Goal: Task Accomplishment & Management: Use online tool/utility

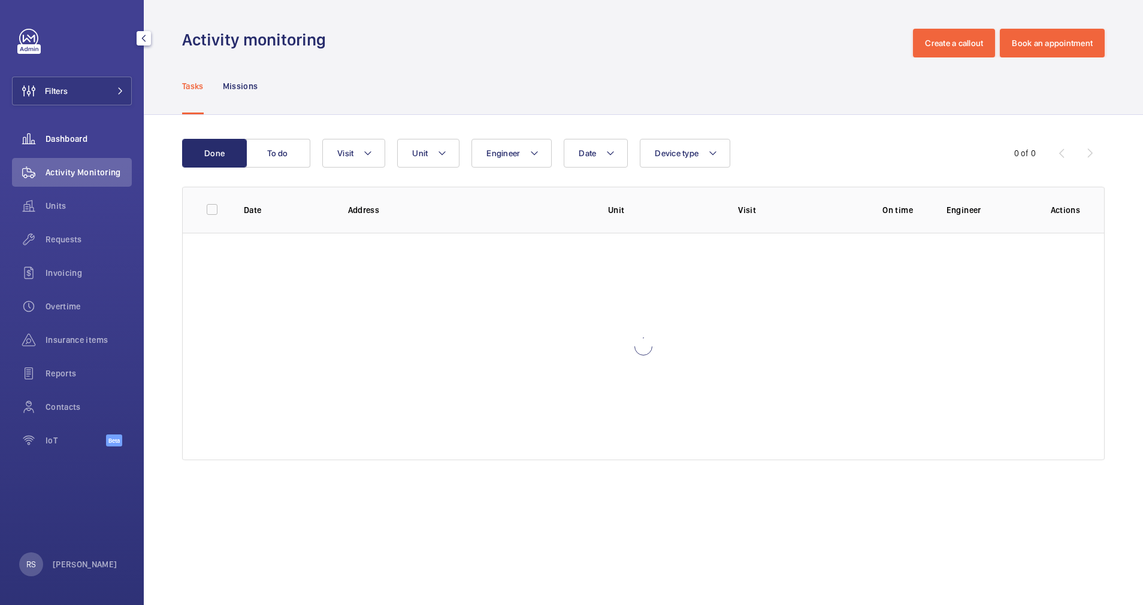
click at [81, 138] on span "Dashboard" at bounding box center [89, 139] width 86 height 12
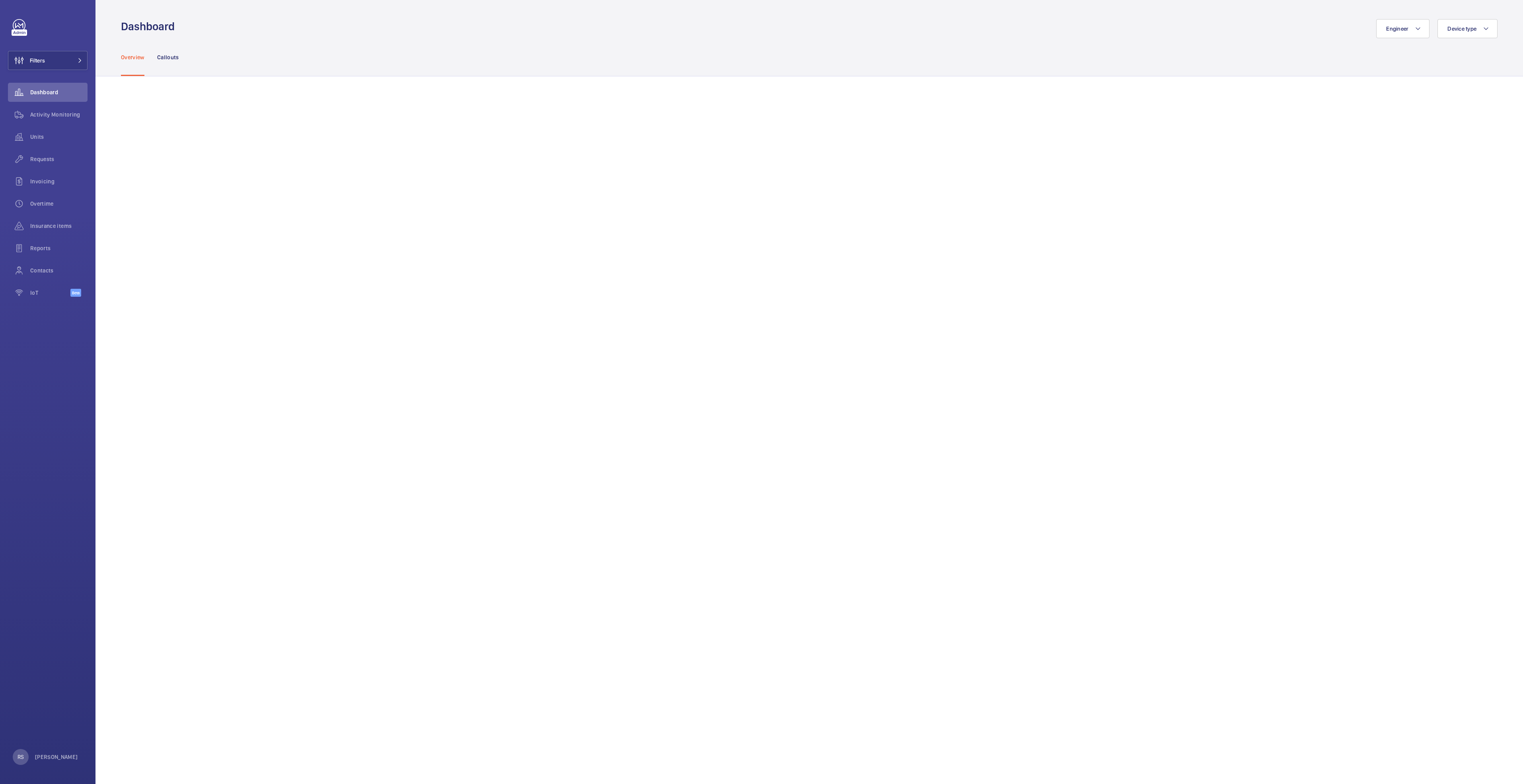
click at [406, 48] on div "Overview Callouts" at bounding box center [809, 56] width 1377 height 38
click at [76, 61] on span at bounding box center [78, 60] width 9 height 5
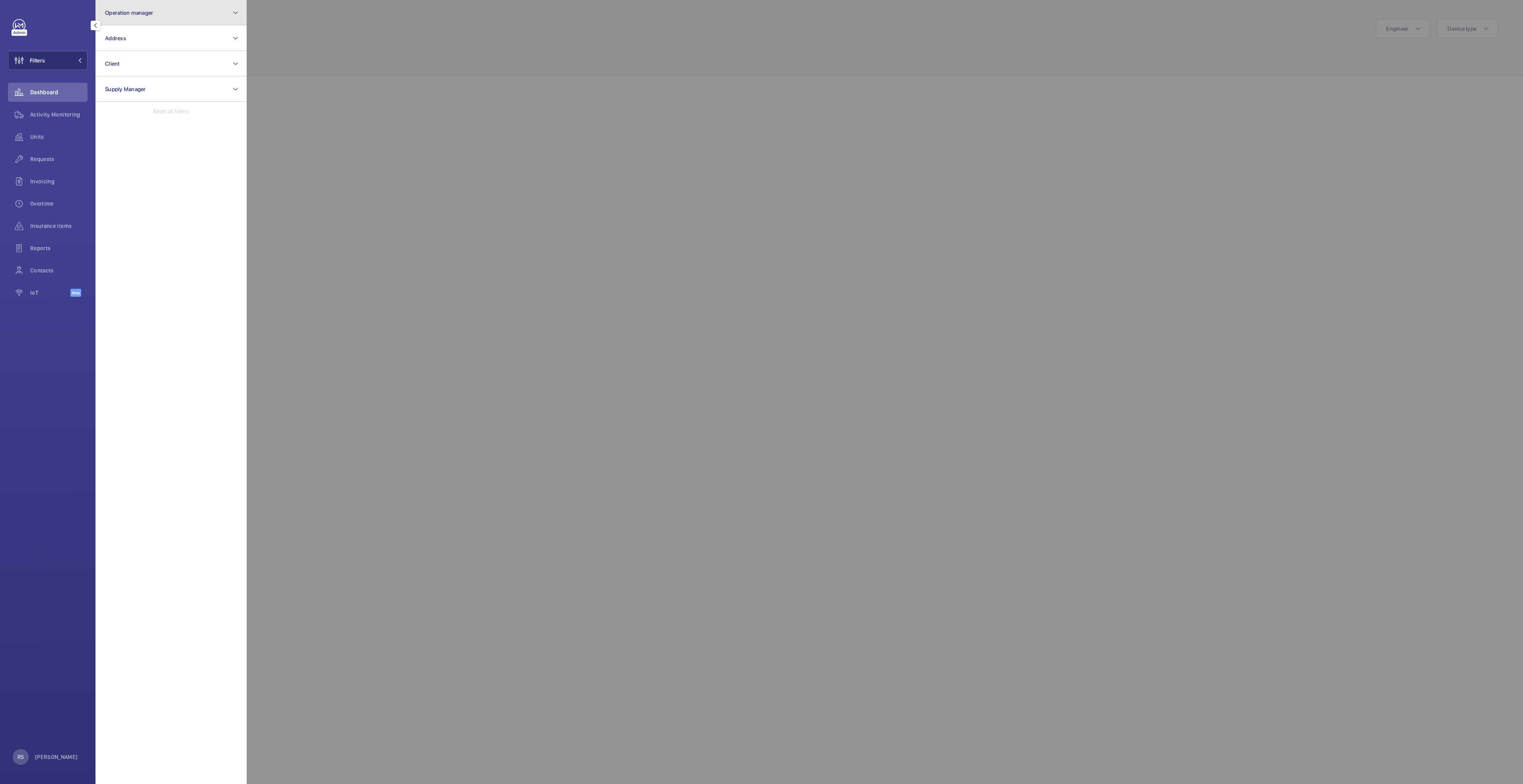
click at [155, 15] on button "Operation manager" at bounding box center [171, 13] width 152 height 25
click at [154, 81] on span "[PERSON_NAME]" at bounding box center [171, 83] width 110 height 8
click at [116, 81] on input "[PERSON_NAME]" at bounding box center [108, 83] width 16 height 16
checkbox input "true"
click at [324, 23] on div at bounding box center [1008, 392] width 1523 height 784
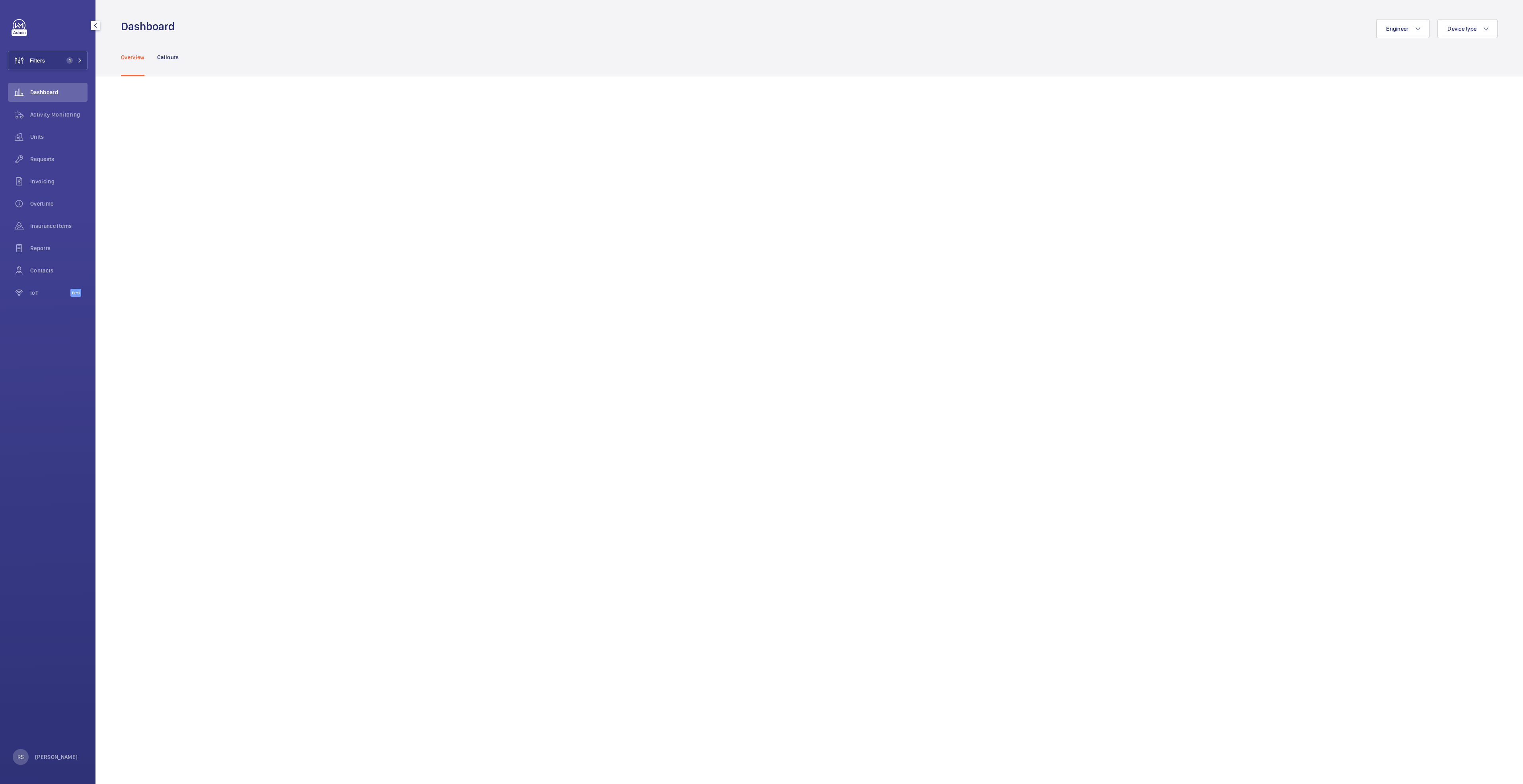
click at [132, 55] on p "Overview" at bounding box center [132, 57] width 23 height 8
click at [47, 154] on div "Requests" at bounding box center [48, 159] width 80 height 19
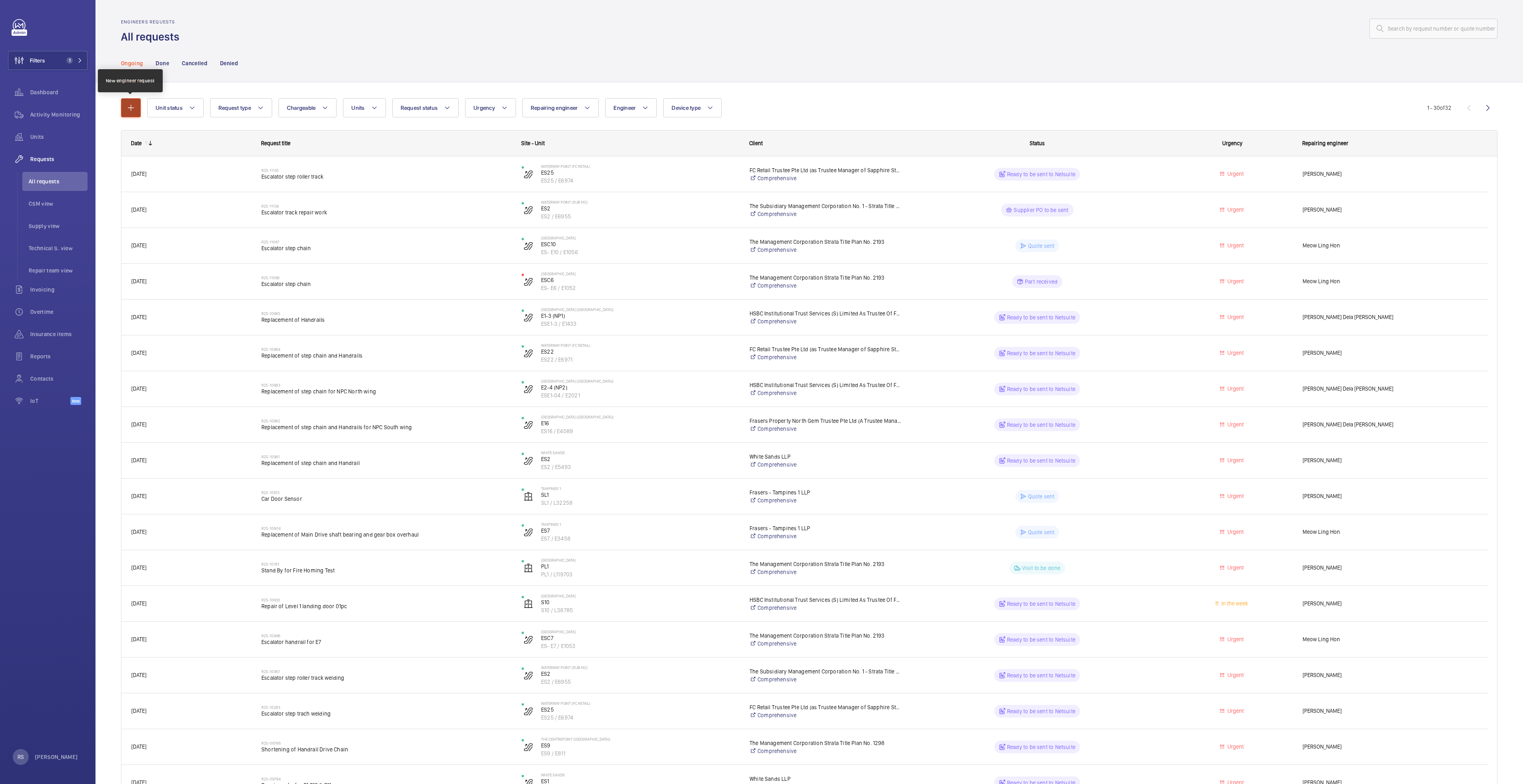
click at [136, 104] on button "button" at bounding box center [131, 108] width 20 height 19
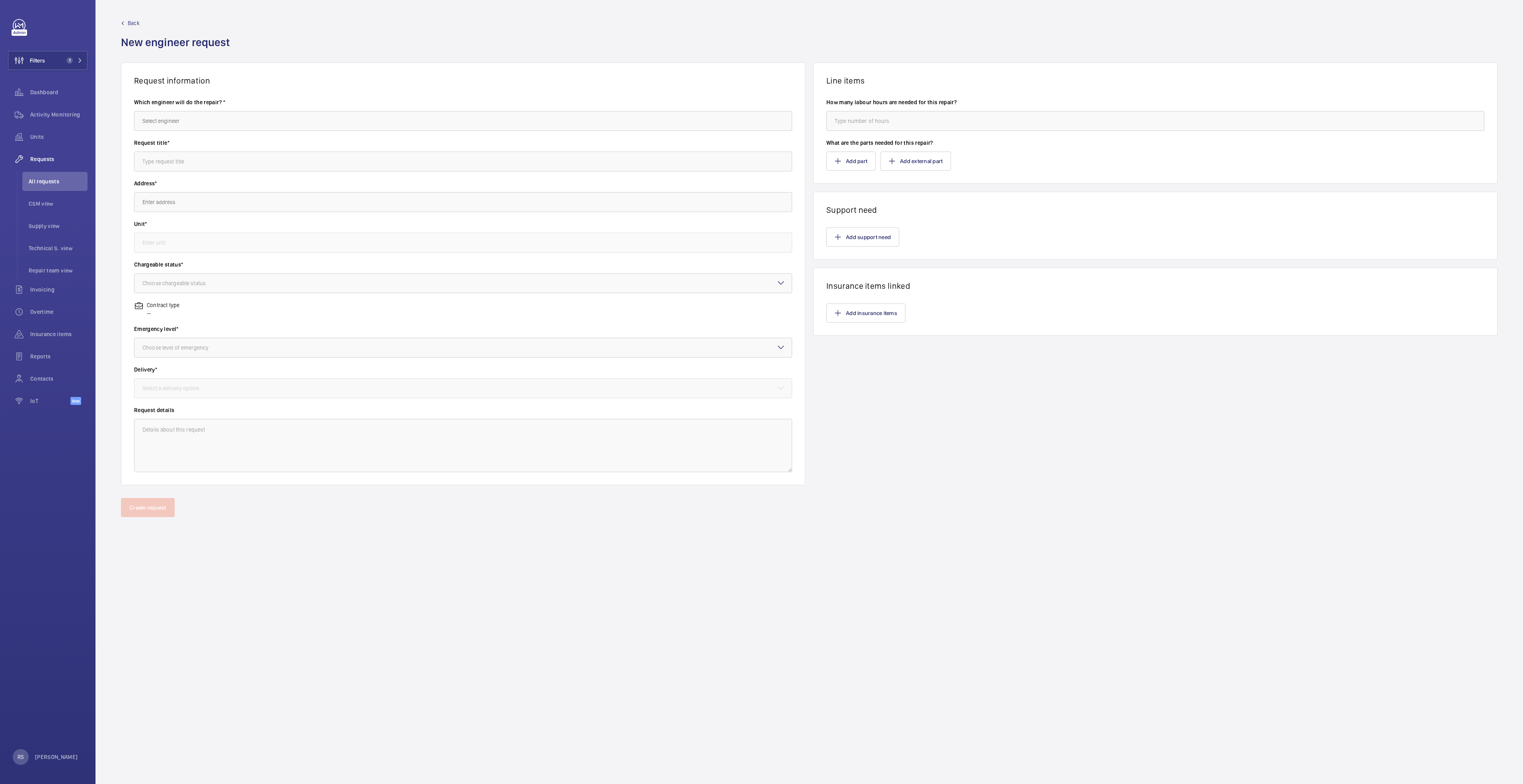
click at [215, 103] on label "Which engineer will do the repair? *" at bounding box center [463, 102] width 658 height 8
click at [205, 123] on input "text" at bounding box center [463, 121] width 658 height 20
click at [193, 166] on mat-option "[PERSON_NAME]" at bounding box center [462, 164] width 657 height 19
type input "[PERSON_NAME]"
click at [200, 163] on input "text" at bounding box center [463, 161] width 658 height 20
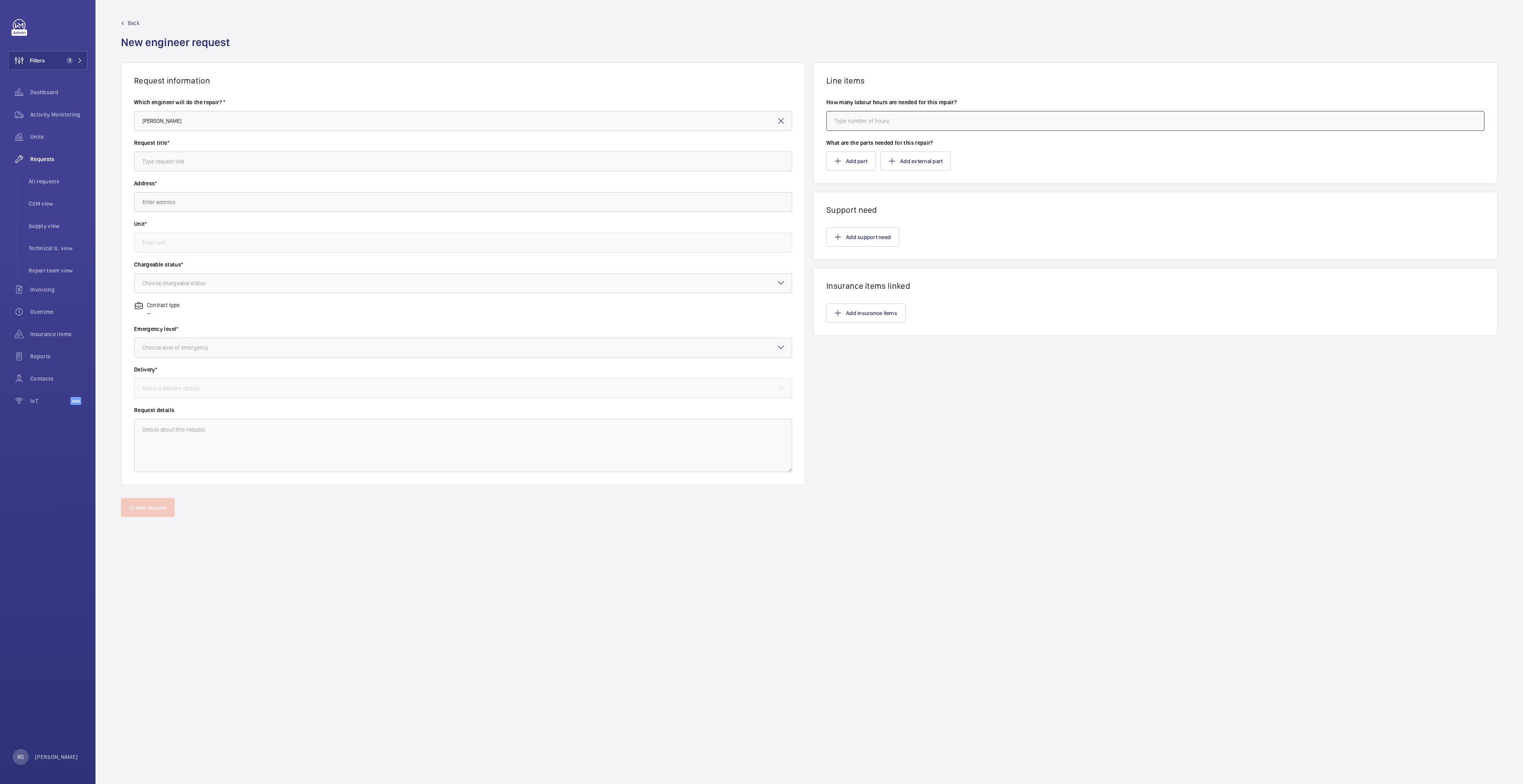
click at [875, 116] on input "number" at bounding box center [1156, 121] width 658 height 20
type input "1"
click at [853, 160] on button "Add part" at bounding box center [851, 161] width 49 height 19
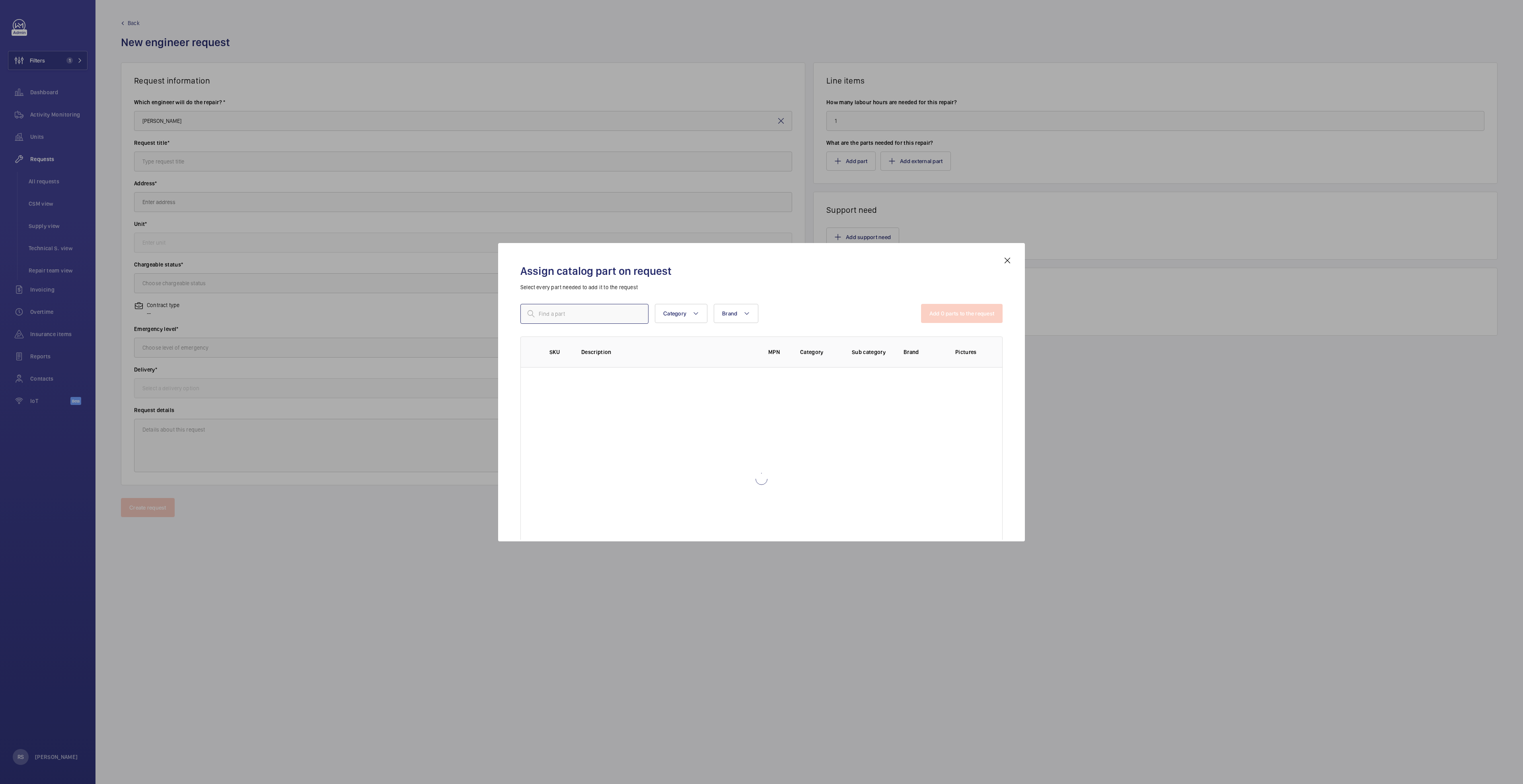
click at [598, 312] on input "text" at bounding box center [584, 314] width 128 height 20
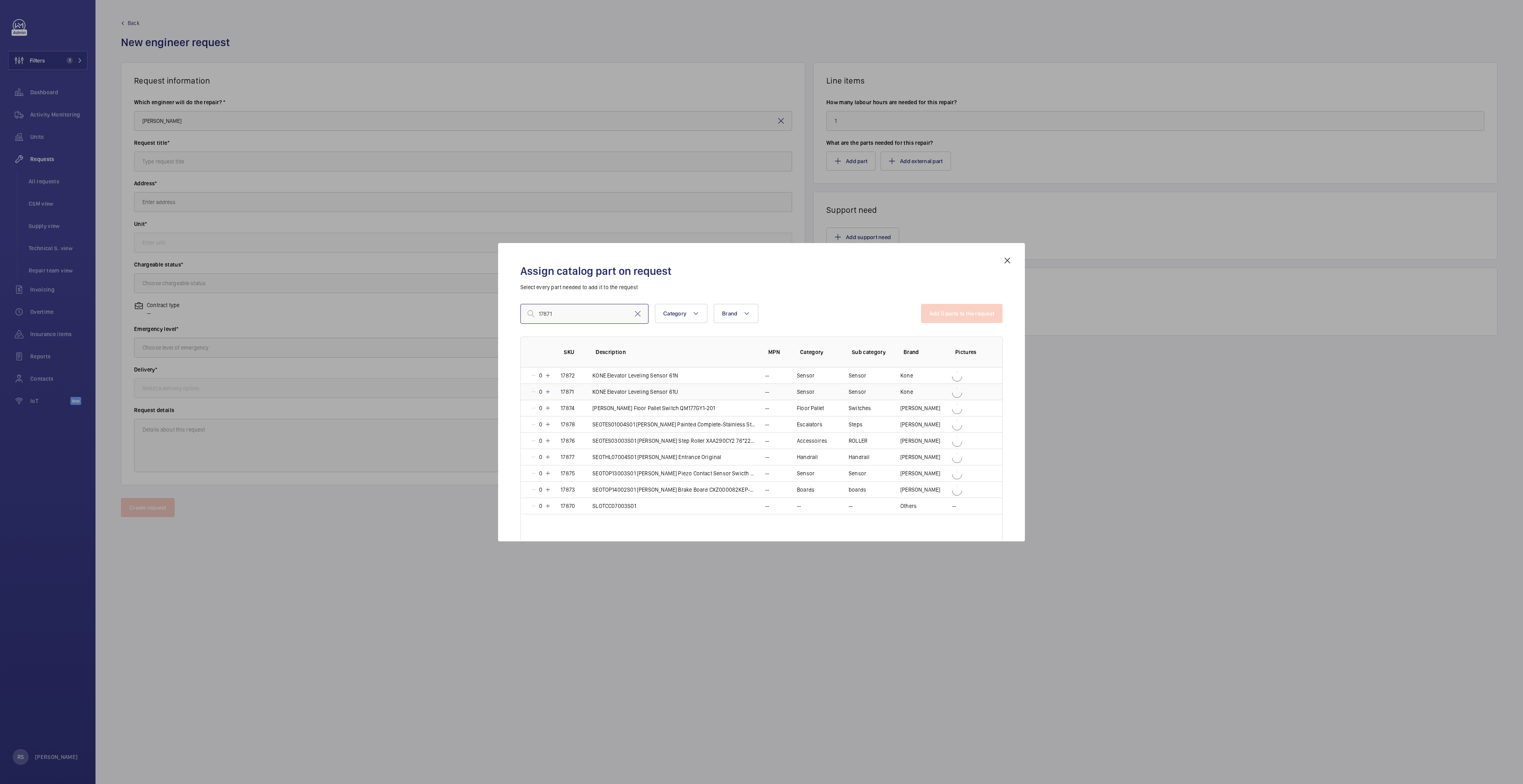
type input "17871"
click at [549, 394] on mat-icon at bounding box center [548, 392] width 7 height 7
click at [549, 394] on mat-icon at bounding box center [547, 392] width 7 height 7
click at [549, 394] on mat-icon at bounding box center [548, 392] width 7 height 7
click at [1110, 401] on div at bounding box center [762, 392] width 1523 height 784
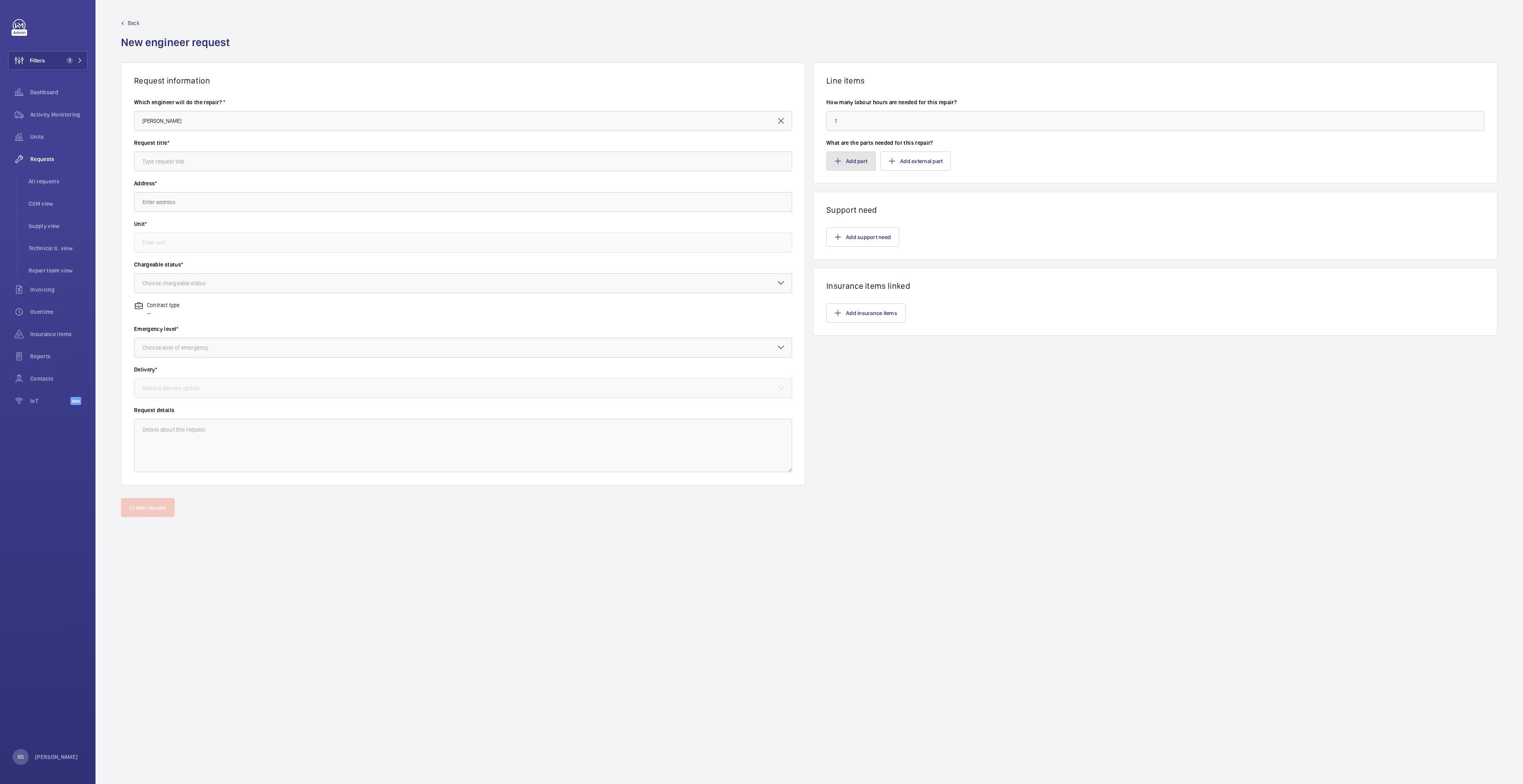
click at [863, 163] on button "Add part" at bounding box center [851, 161] width 49 height 19
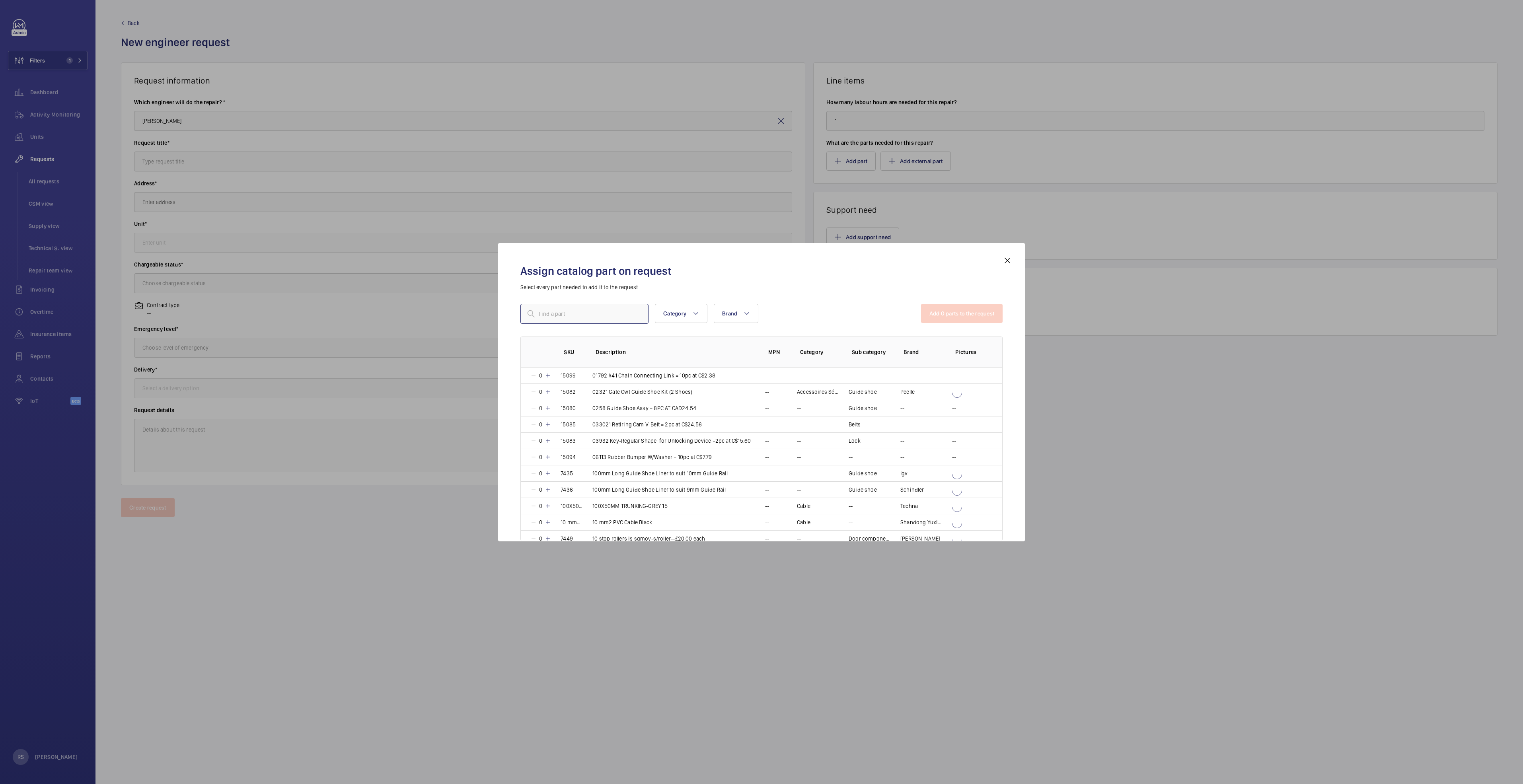
click at [577, 310] on input "text" at bounding box center [584, 314] width 128 height 20
type input "17871"
click at [548, 393] on mat-icon at bounding box center [548, 392] width 7 height 7
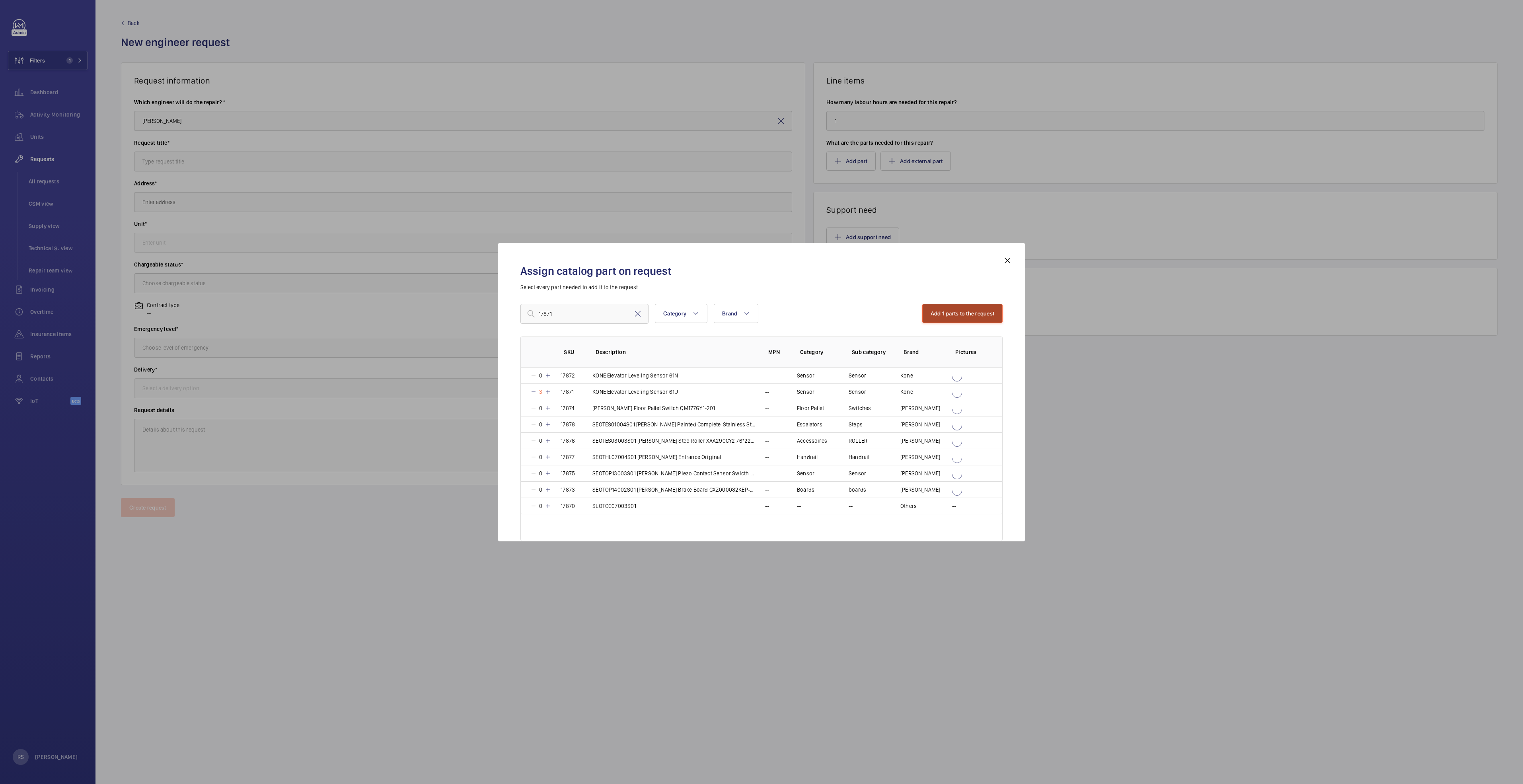
click at [965, 317] on button "Add 1 parts to the request" at bounding box center [963, 314] width 81 height 19
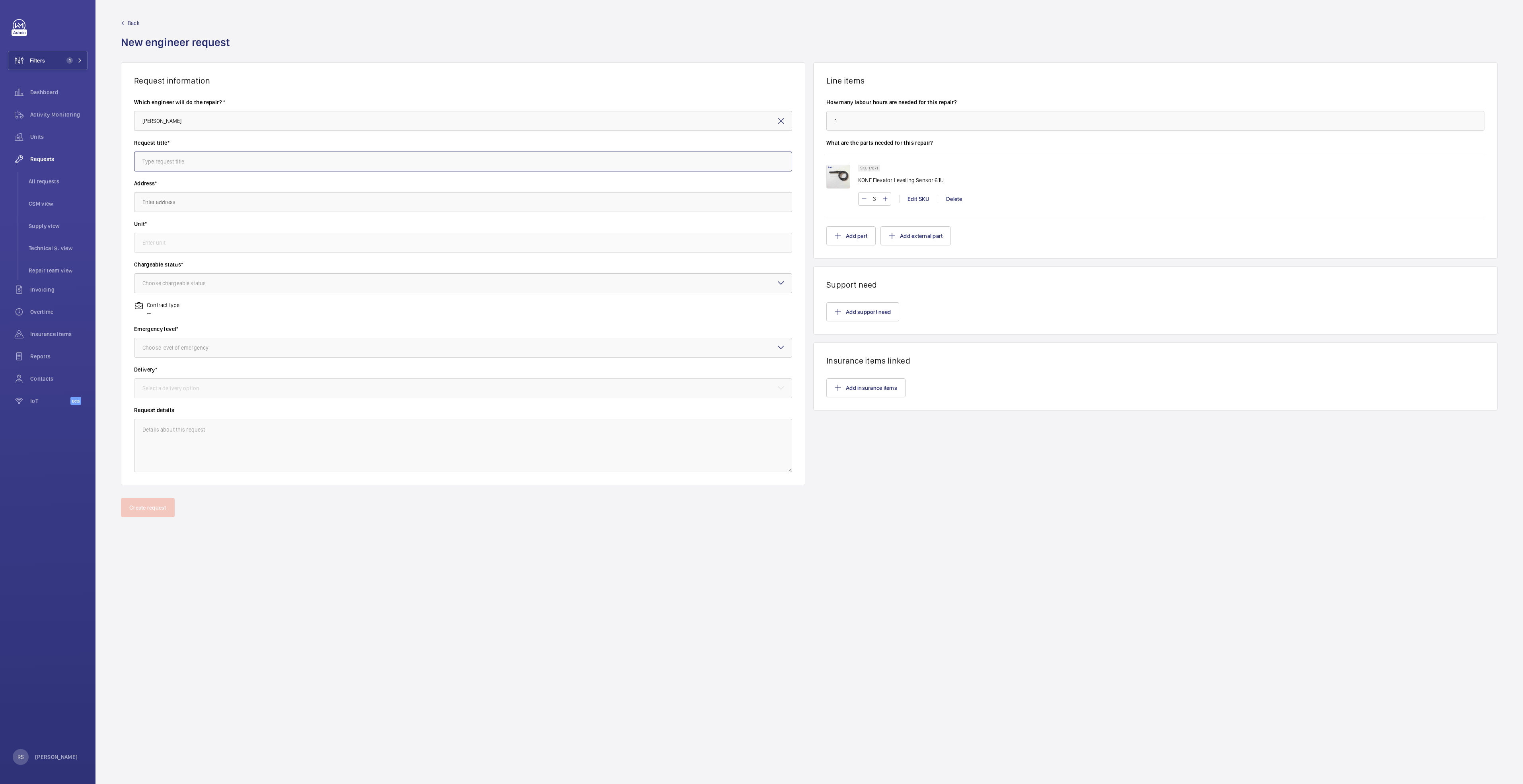
click at [229, 165] on input "text" at bounding box center [463, 161] width 658 height 20
type input "Levelling sensor"
click at [214, 201] on input "text" at bounding box center [463, 202] width 658 height 20
click at [199, 230] on mat-option "Waterway Point (FC Retail) [STREET_ADDRESS]" at bounding box center [462, 226] width 657 height 19
type input "Waterway Point (FC Retail) [STREET_ADDRESS]"
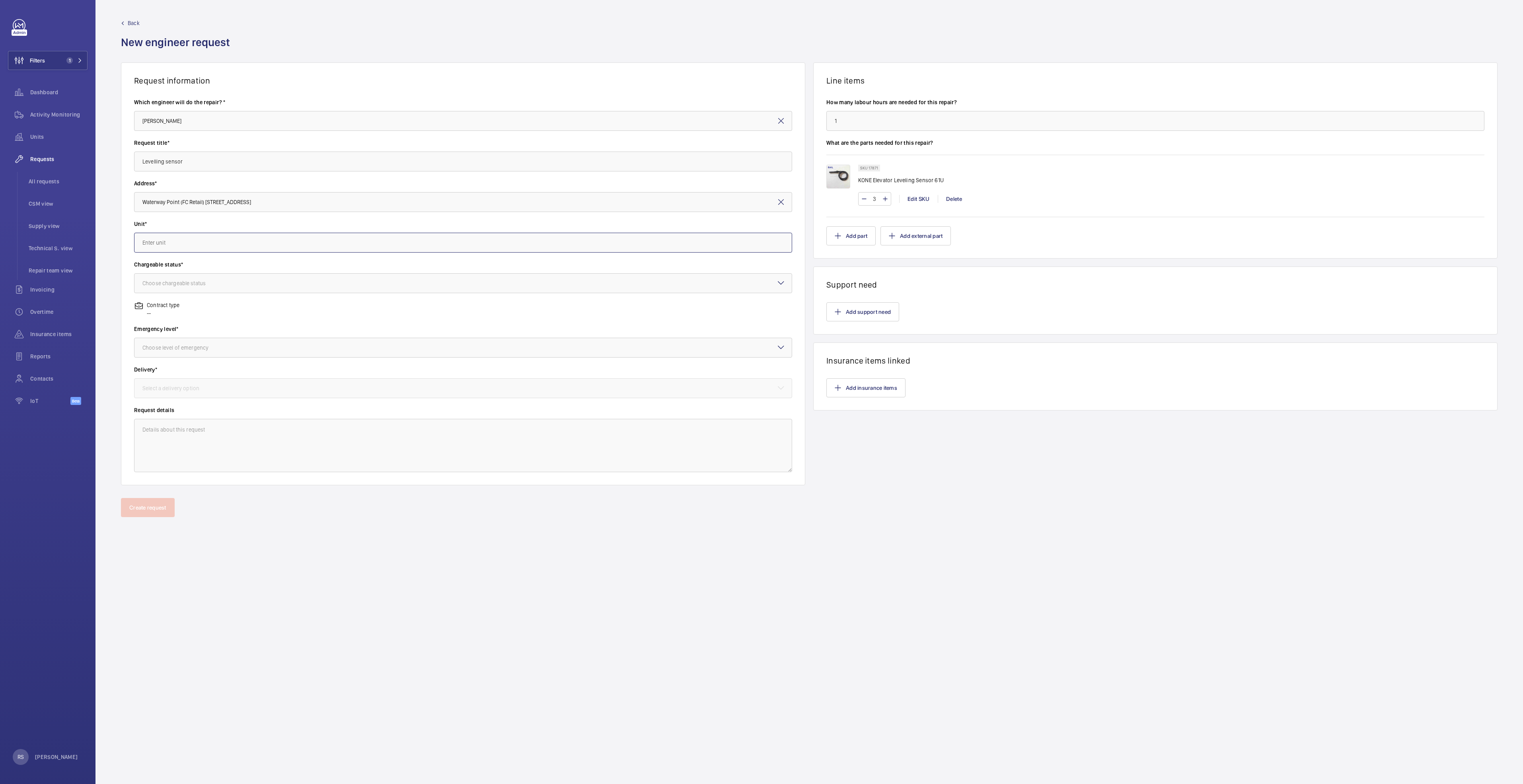
click at [202, 241] on input "text" at bounding box center [463, 243] width 658 height 20
click at [193, 338] on mat-option "SL1 / L87698 - SL1" at bounding box center [462, 338] width 657 height 19
type input "SL1 / L87698 - SL1"
click at [191, 286] on div "Choose chargeable status" at bounding box center [183, 283] width 83 height 8
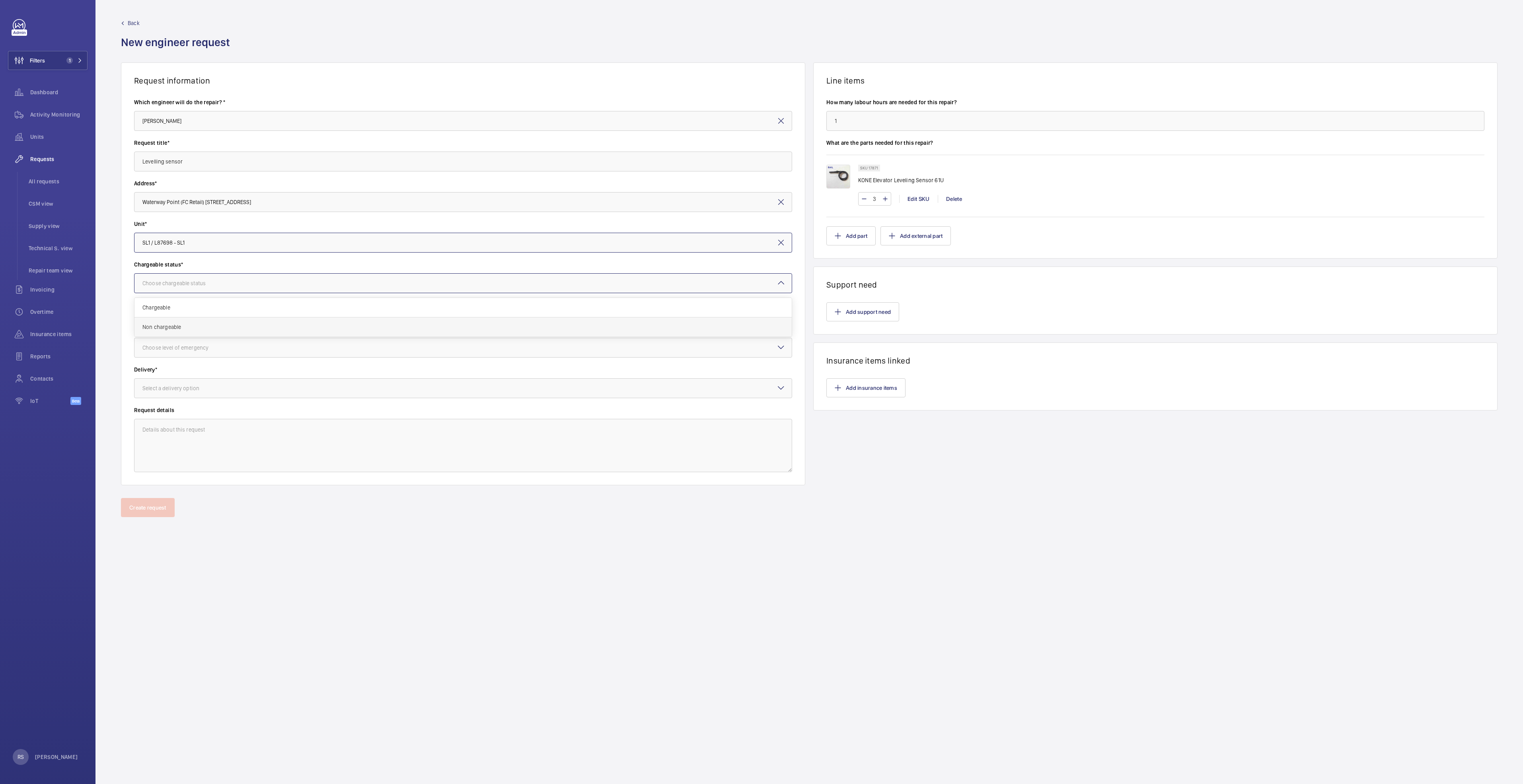
click at [178, 330] on span "Non chargeable" at bounding box center [462, 327] width 641 height 8
click at [184, 351] on div "Choose level of emergency" at bounding box center [185, 347] width 86 height 8
click at [185, 414] on span "Urgent" at bounding box center [462, 411] width 641 height 8
click at [176, 389] on div "Select a delivery option" at bounding box center [181, 388] width 77 height 8
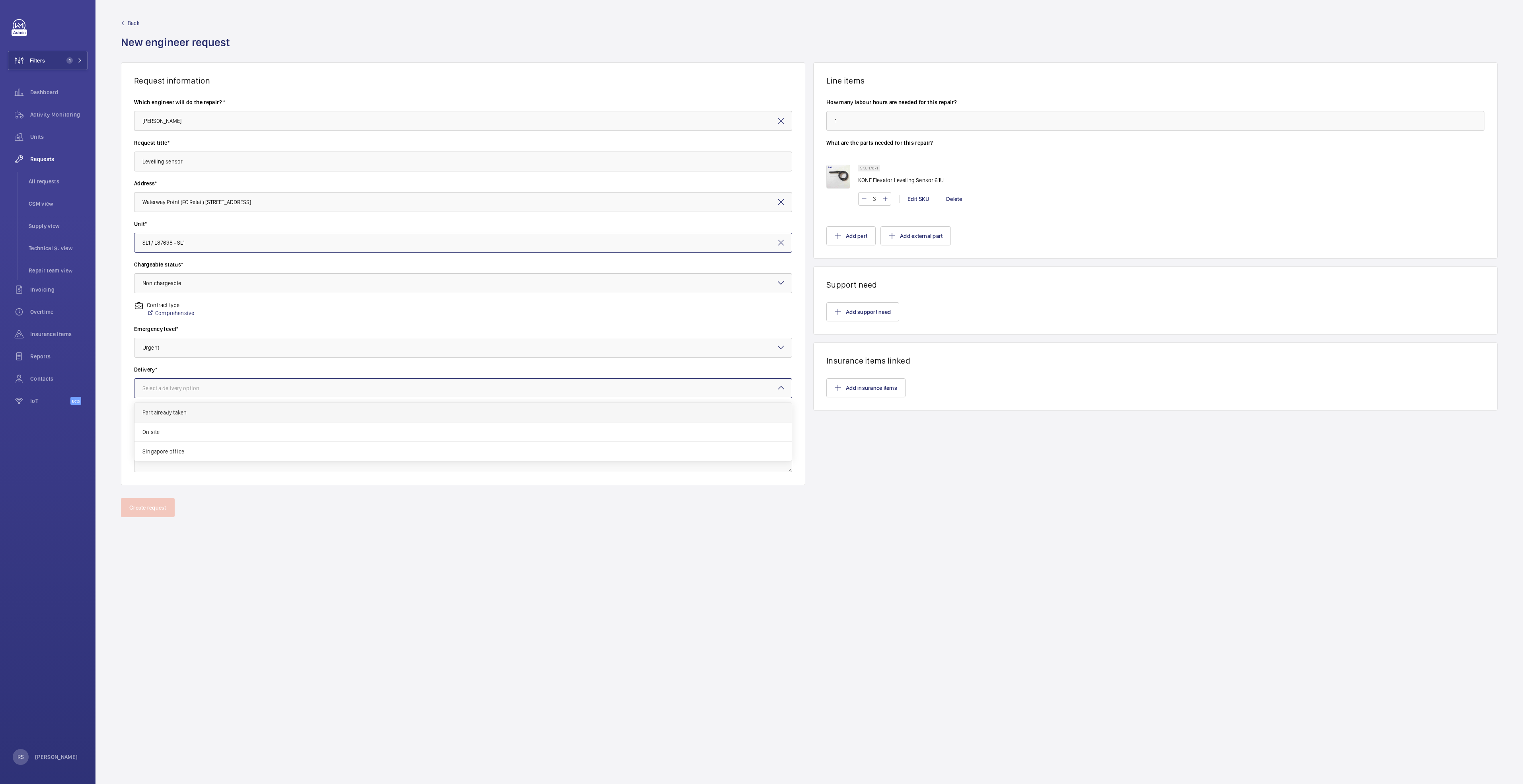
click at [168, 413] on span "Part already taken" at bounding box center [462, 413] width 641 height 8
click at [134, 507] on button "Create request" at bounding box center [148, 508] width 54 height 19
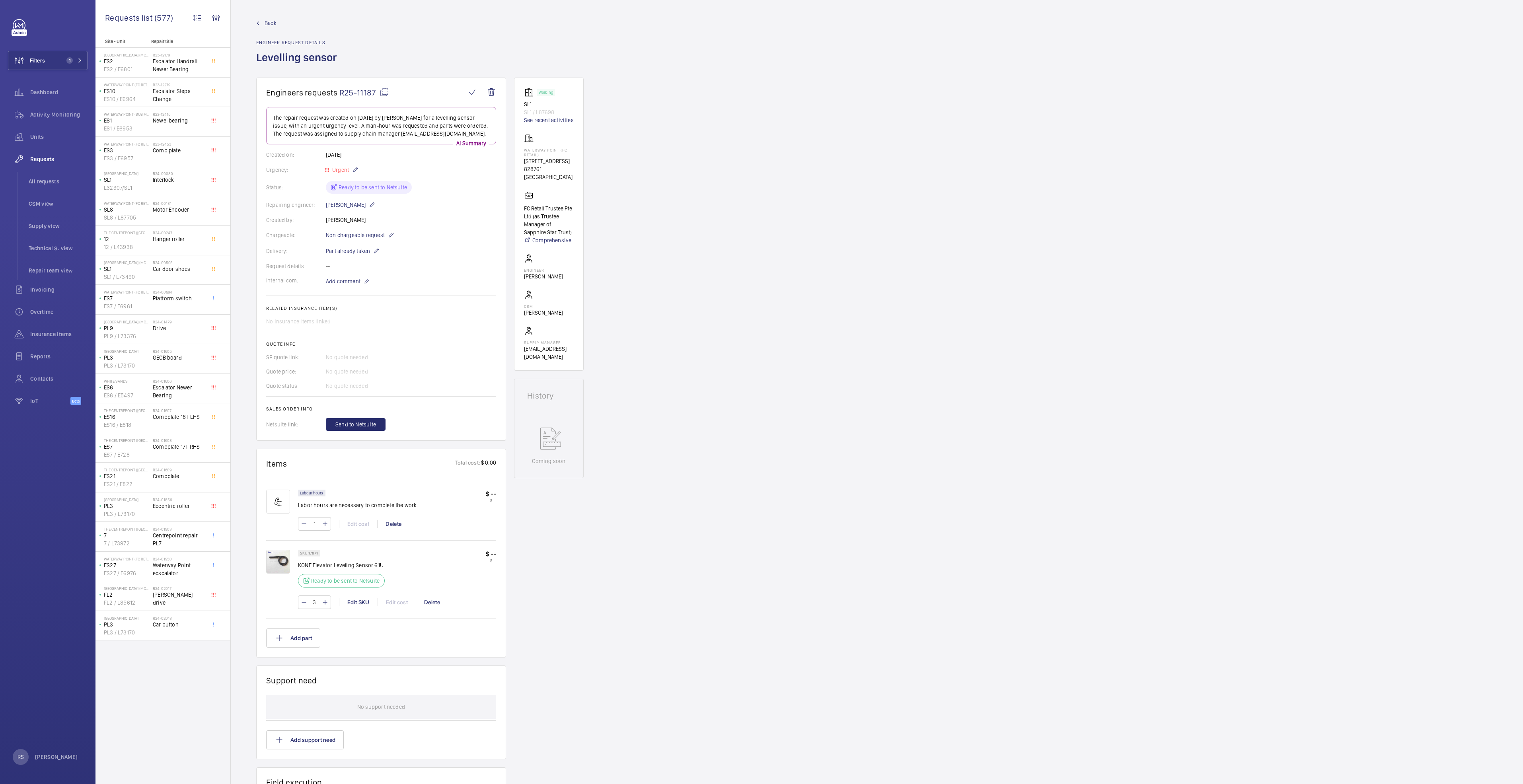
click at [267, 17] on wm-front-admin-header "Back Engineer request details Levelling sensor" at bounding box center [876, 39] width 1292 height 78
click at [272, 21] on span "Back" at bounding box center [270, 23] width 12 height 8
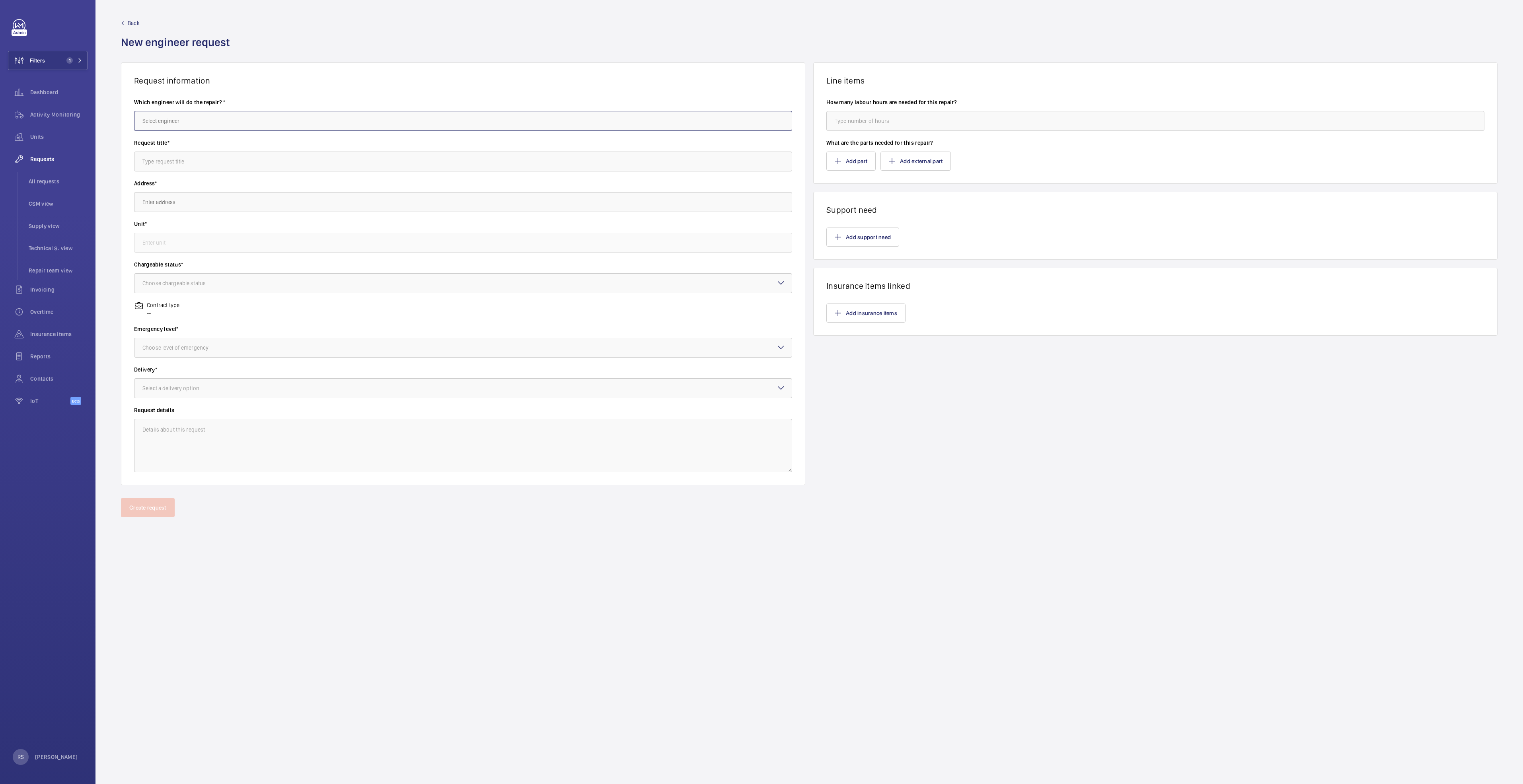
click at [177, 122] on input "text" at bounding box center [463, 121] width 658 height 20
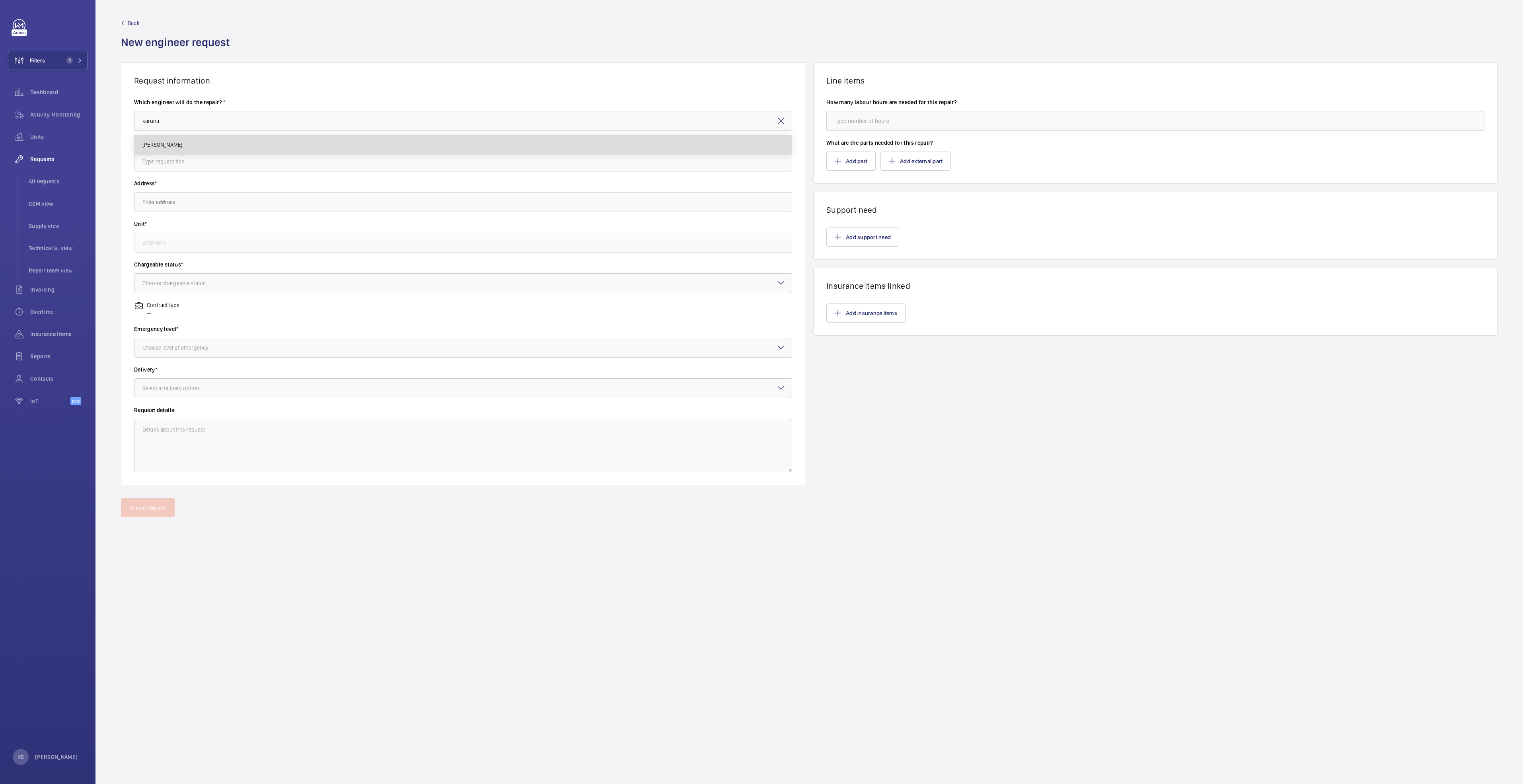
click at [180, 146] on span "[PERSON_NAME]" at bounding box center [162, 145] width 40 height 8
type input "[PERSON_NAME]"
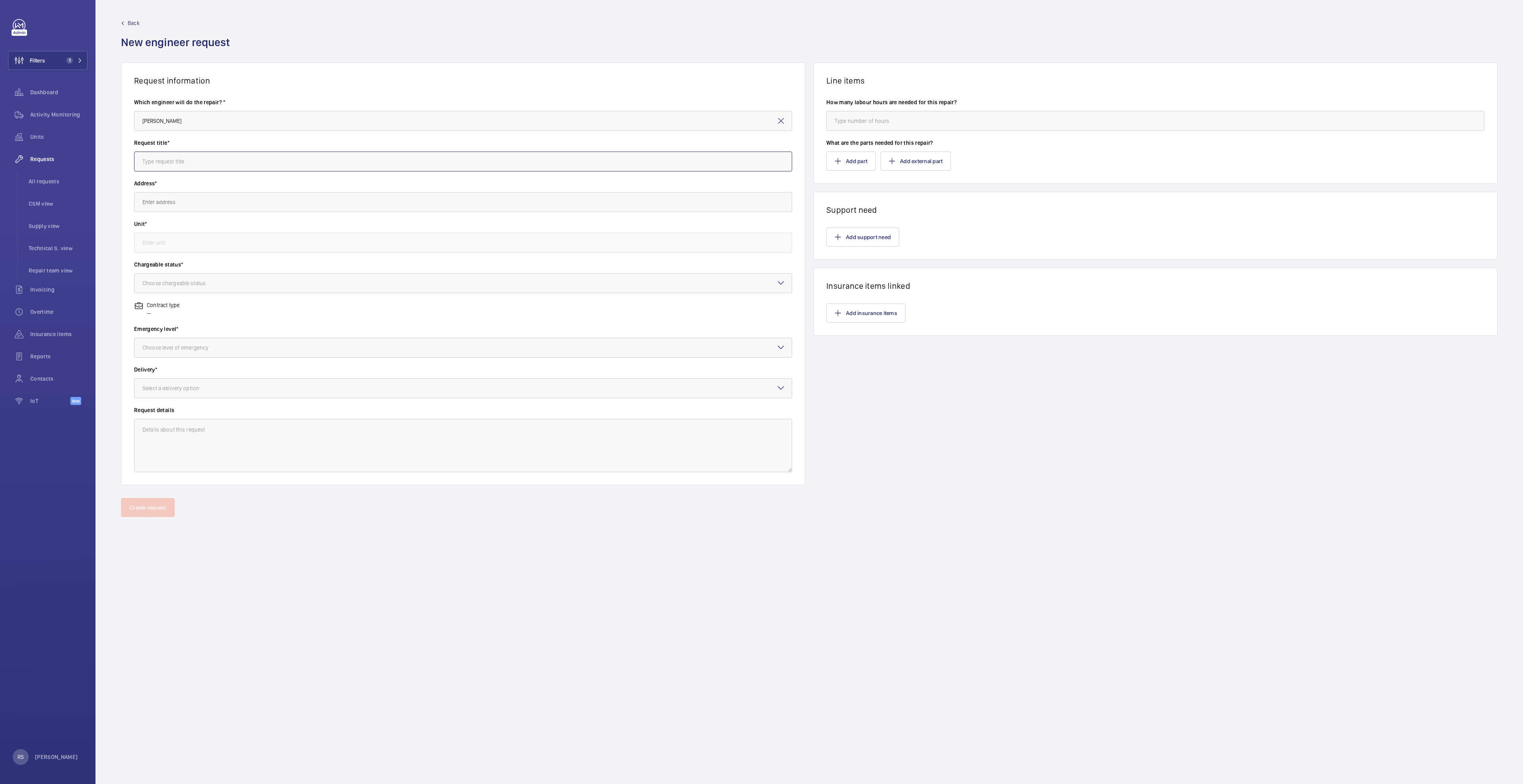
click at [180, 164] on input "text" at bounding box center [463, 161] width 658 height 20
click at [892, 118] on input "number" at bounding box center [1156, 121] width 658 height 20
click at [848, 121] on input "number" at bounding box center [1156, 121] width 658 height 20
type input "4"
click at [852, 155] on button "Add part" at bounding box center [851, 161] width 49 height 19
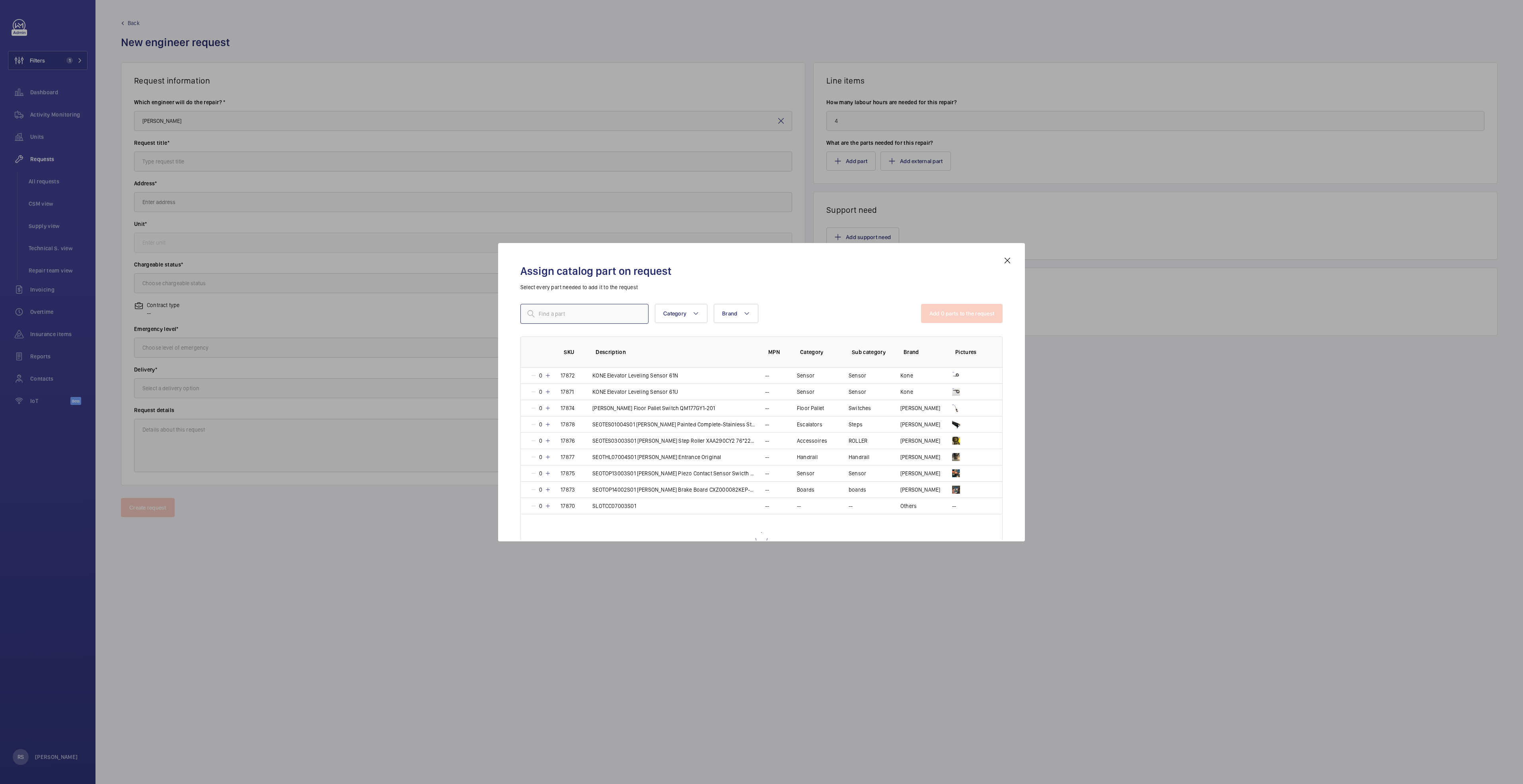
click at [574, 316] on input "text" at bounding box center [584, 314] width 128 height 20
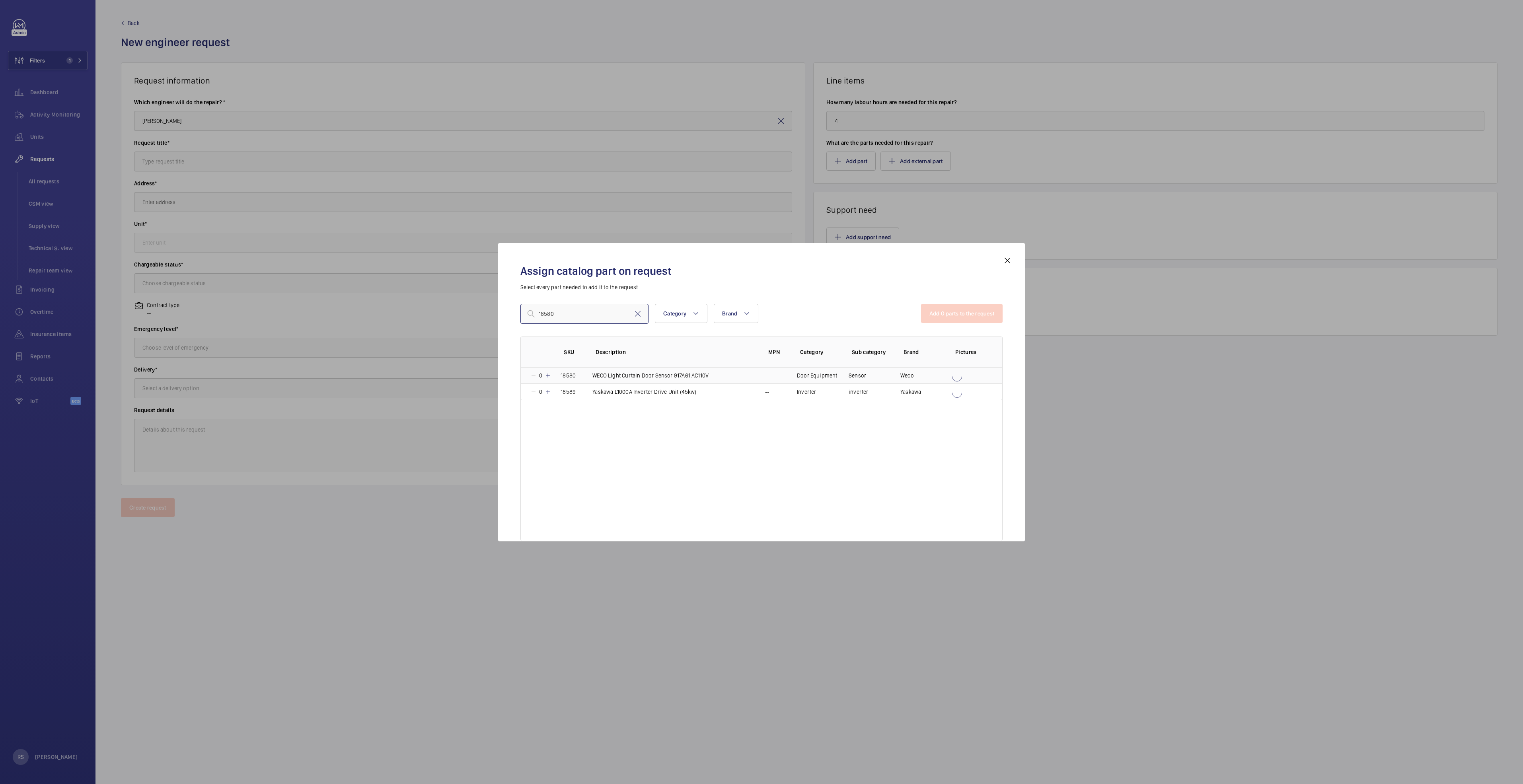
type input "18580"
click at [548, 375] on mat-icon at bounding box center [548, 376] width 7 height 7
click at [548, 375] on mat-icon at bounding box center [547, 376] width 7 height 7
click at [959, 310] on button "Add 1 parts to the request" at bounding box center [963, 314] width 81 height 19
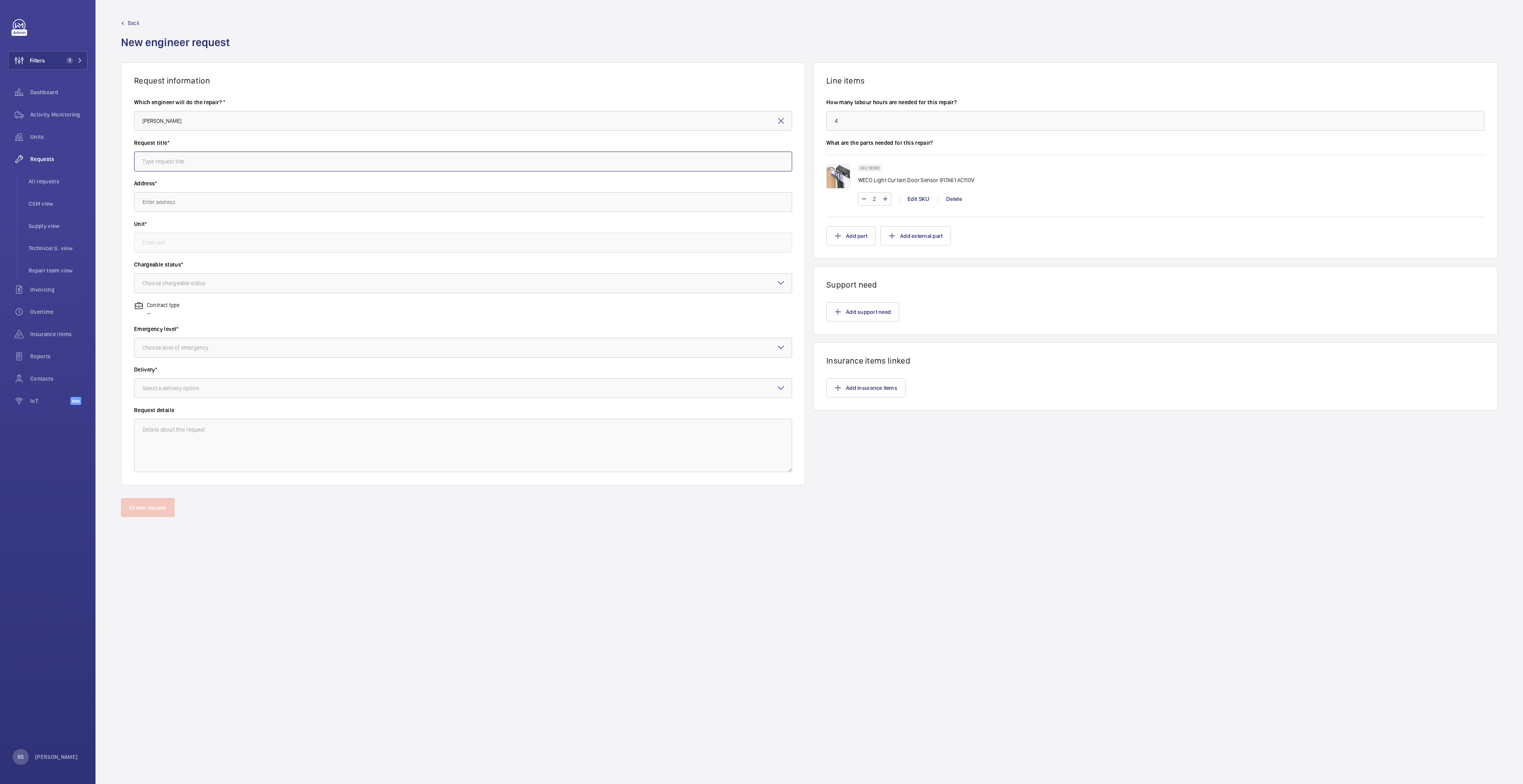
click at [195, 152] on input "text" at bounding box center [463, 161] width 658 height 20
type input "C"
type input "WECO car door sensor"
click at [223, 197] on input "text" at bounding box center [463, 202] width 658 height 20
click at [208, 185] on label "Address*" at bounding box center [463, 183] width 658 height 8
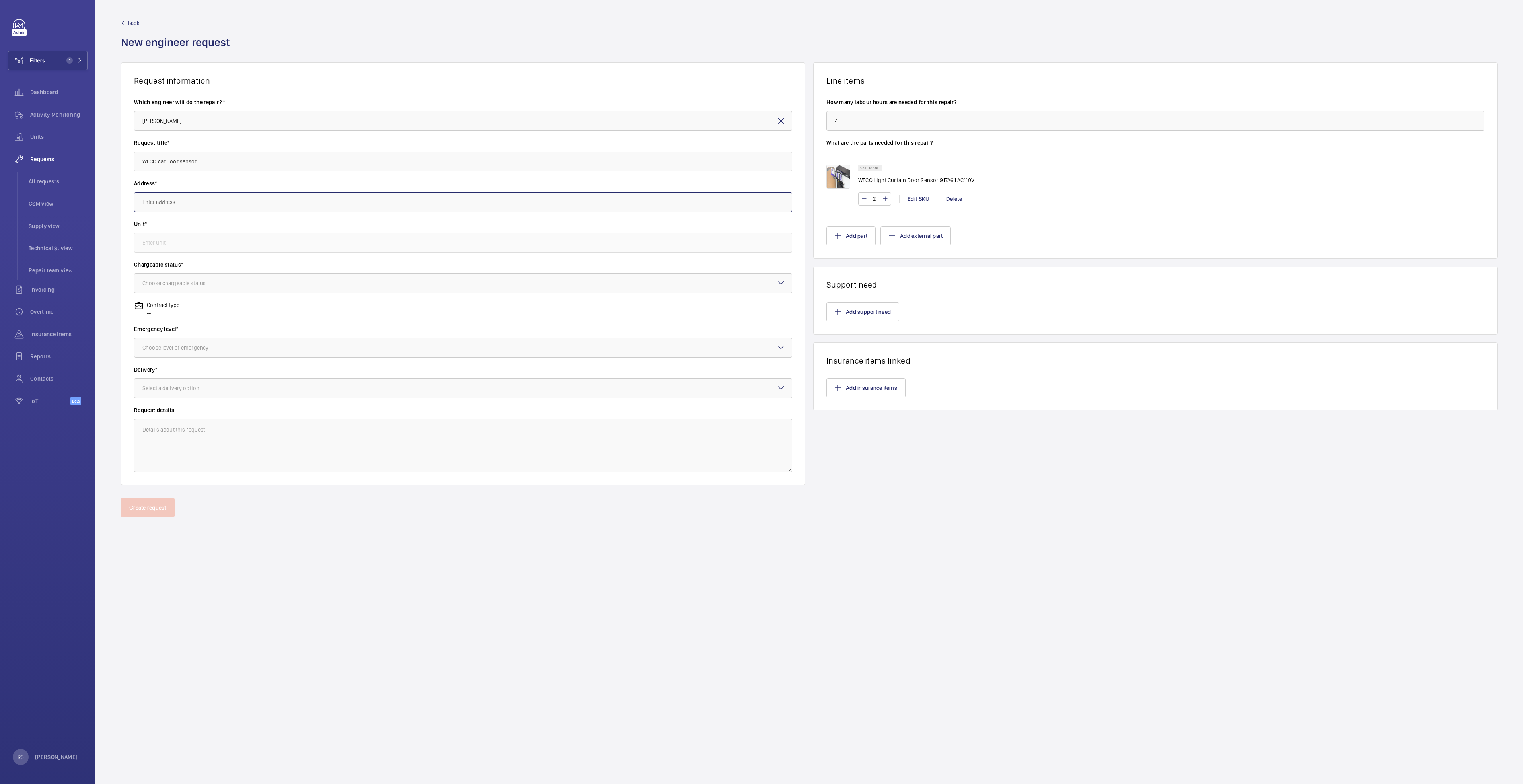
click at [203, 201] on input "text" at bounding box center [463, 202] width 658 height 20
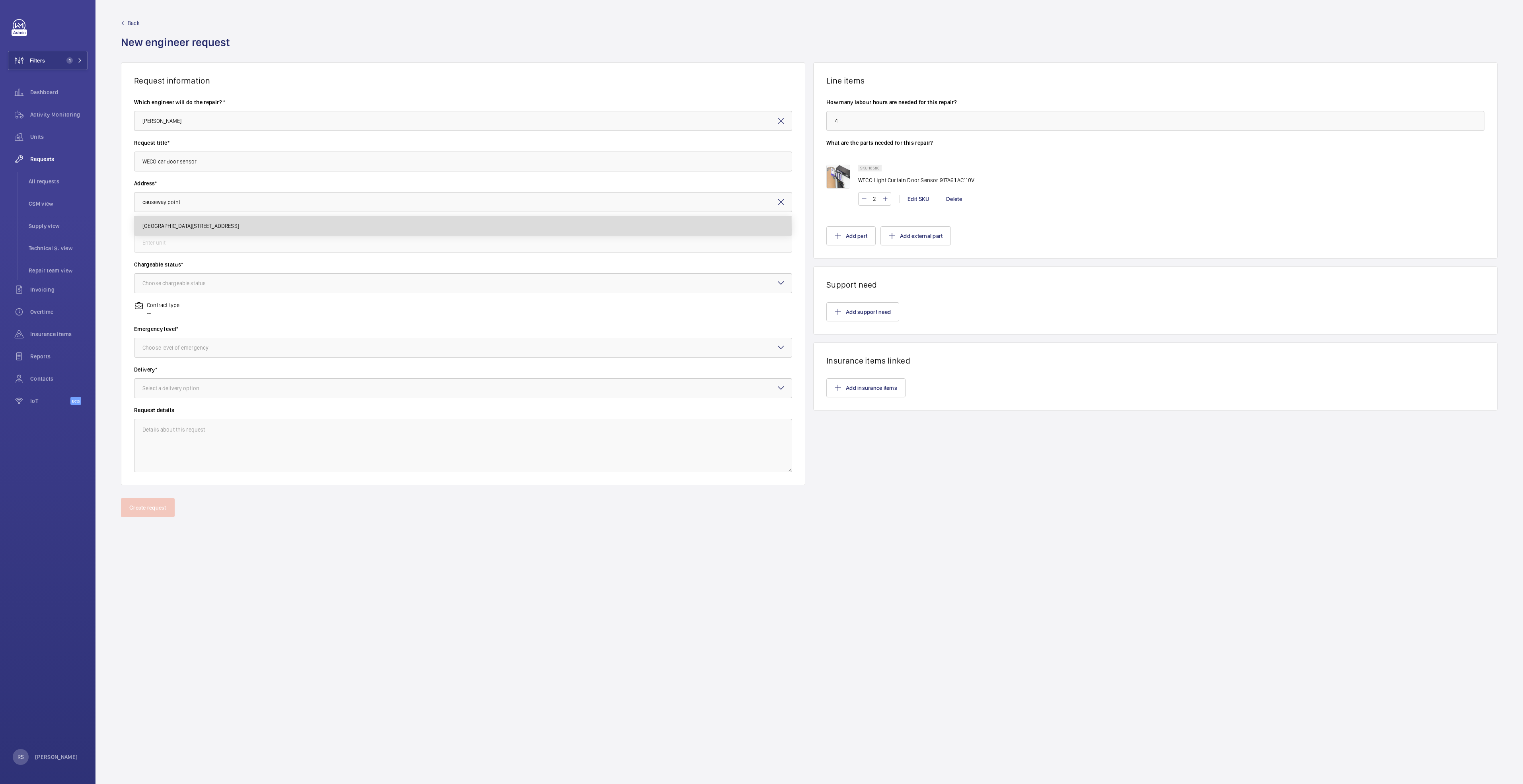
click at [206, 230] on span "[GEOGRAPHIC_DATA][STREET_ADDRESS]" at bounding box center [191, 226] width 97 height 8
type input "[GEOGRAPHIC_DATA][STREET_ADDRESS]"
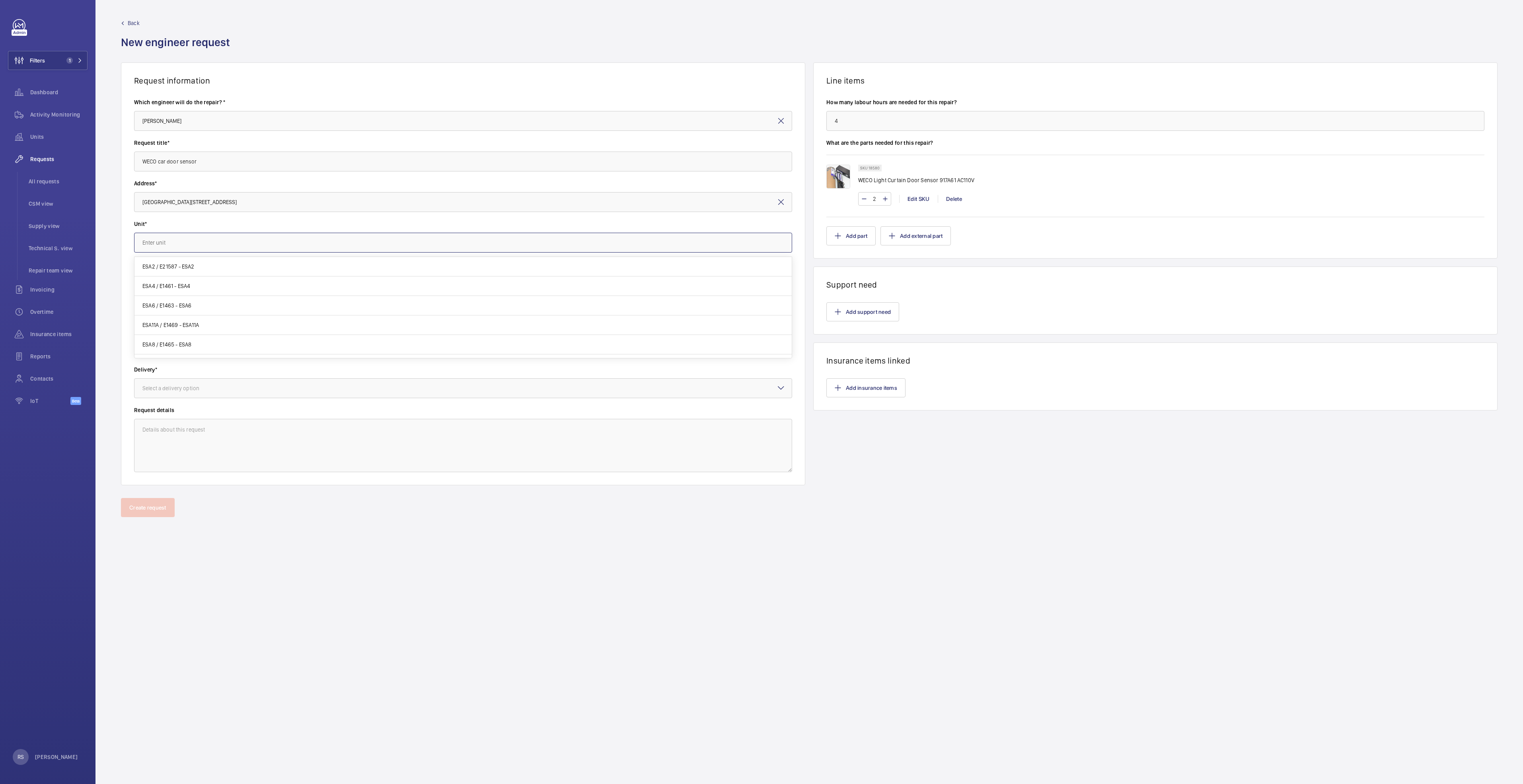
click at [223, 243] on input "text" at bounding box center [463, 243] width 658 height 20
type input "E"
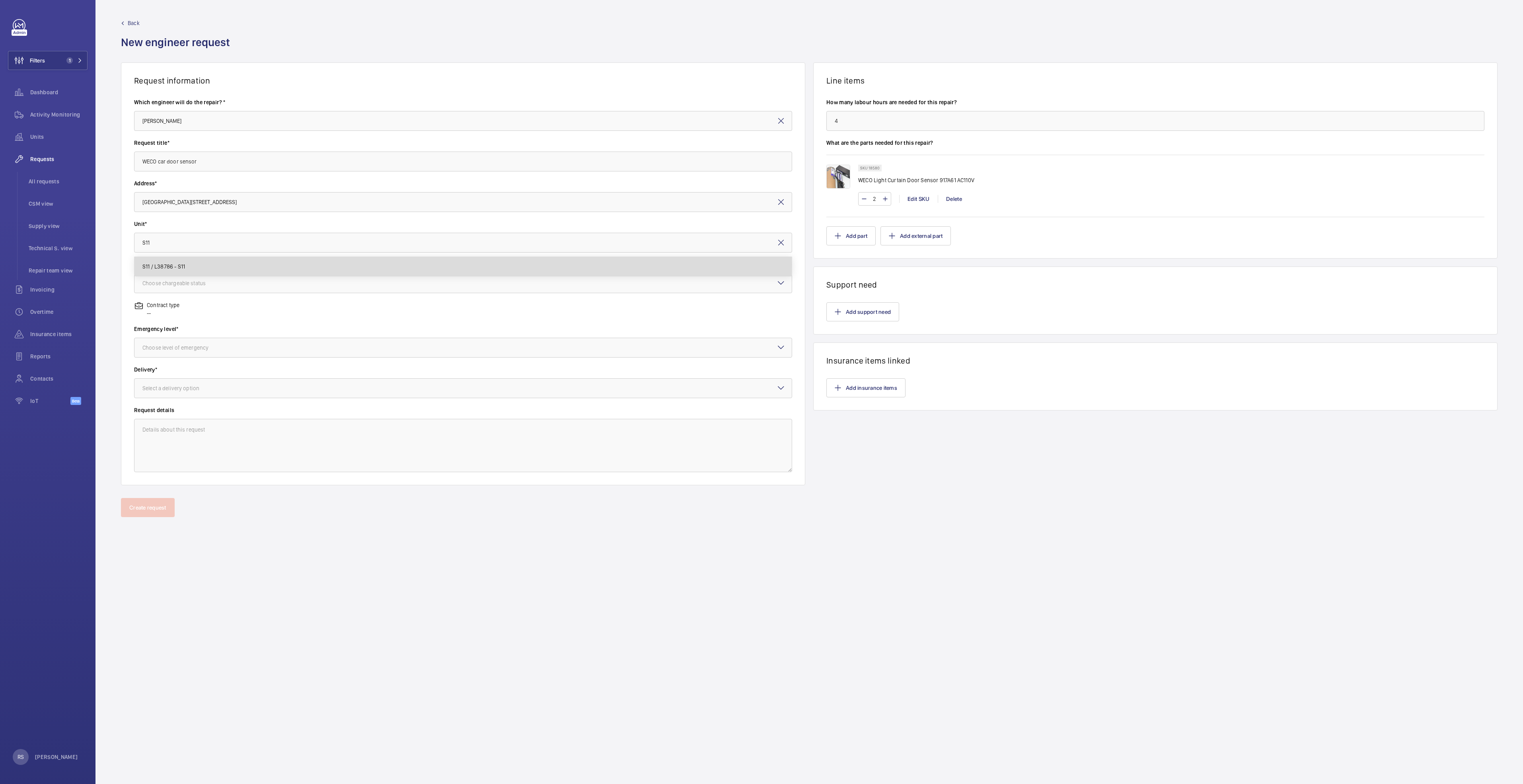
click at [146, 264] on span "S11 / L38786 - S11" at bounding box center [163, 266] width 43 height 8
type input "S11 / L38786 - S11"
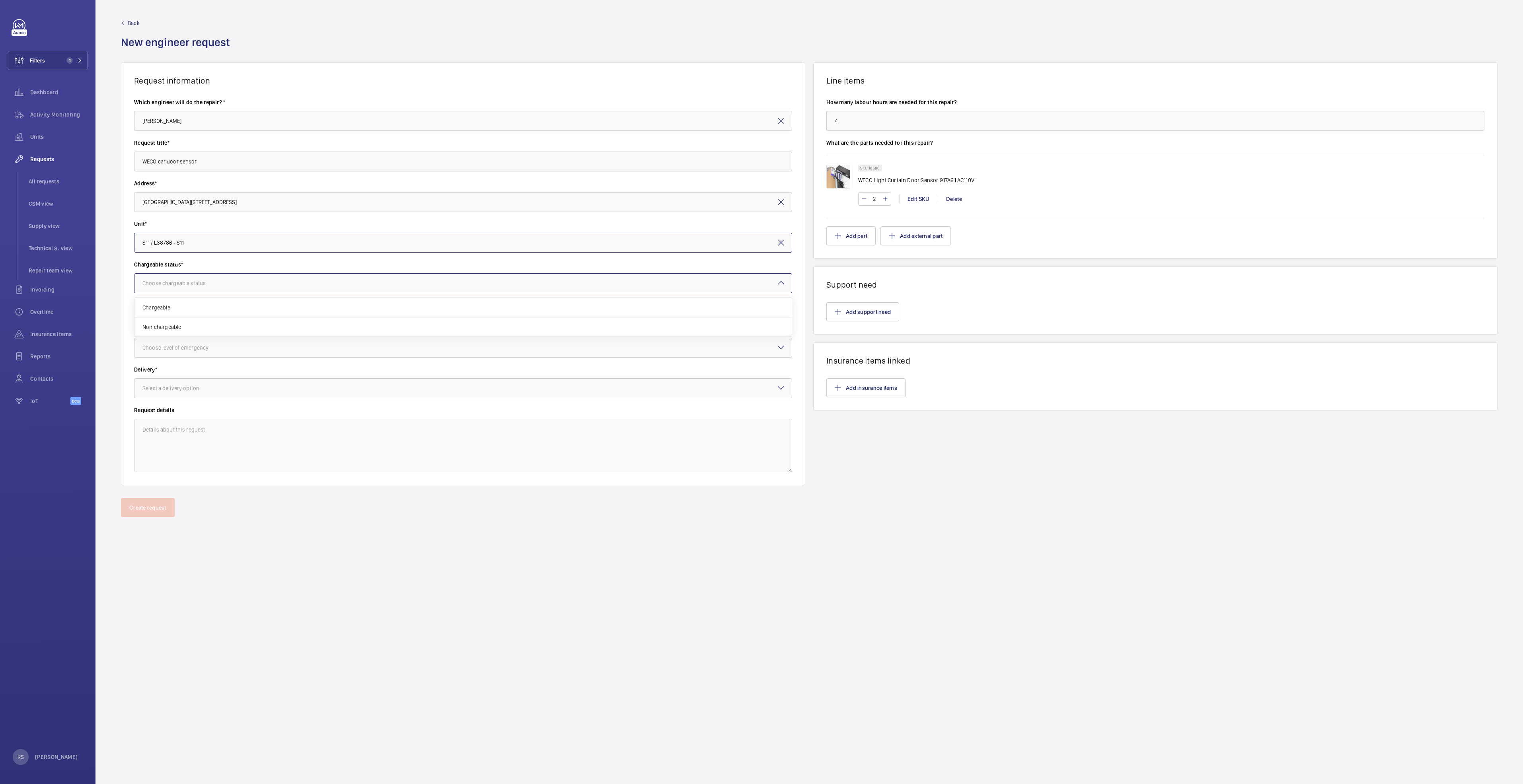
click at [169, 284] on div "Choose chargeable status" at bounding box center [183, 283] width 83 height 8
click at [165, 324] on span "Non chargeable" at bounding box center [462, 327] width 641 height 8
click at [166, 349] on div "Choose level of emergency" at bounding box center [185, 347] width 86 height 8
click at [165, 407] on span "Urgent" at bounding box center [462, 411] width 641 height 8
click at [173, 386] on div "Select a delivery option" at bounding box center [181, 388] width 77 height 8
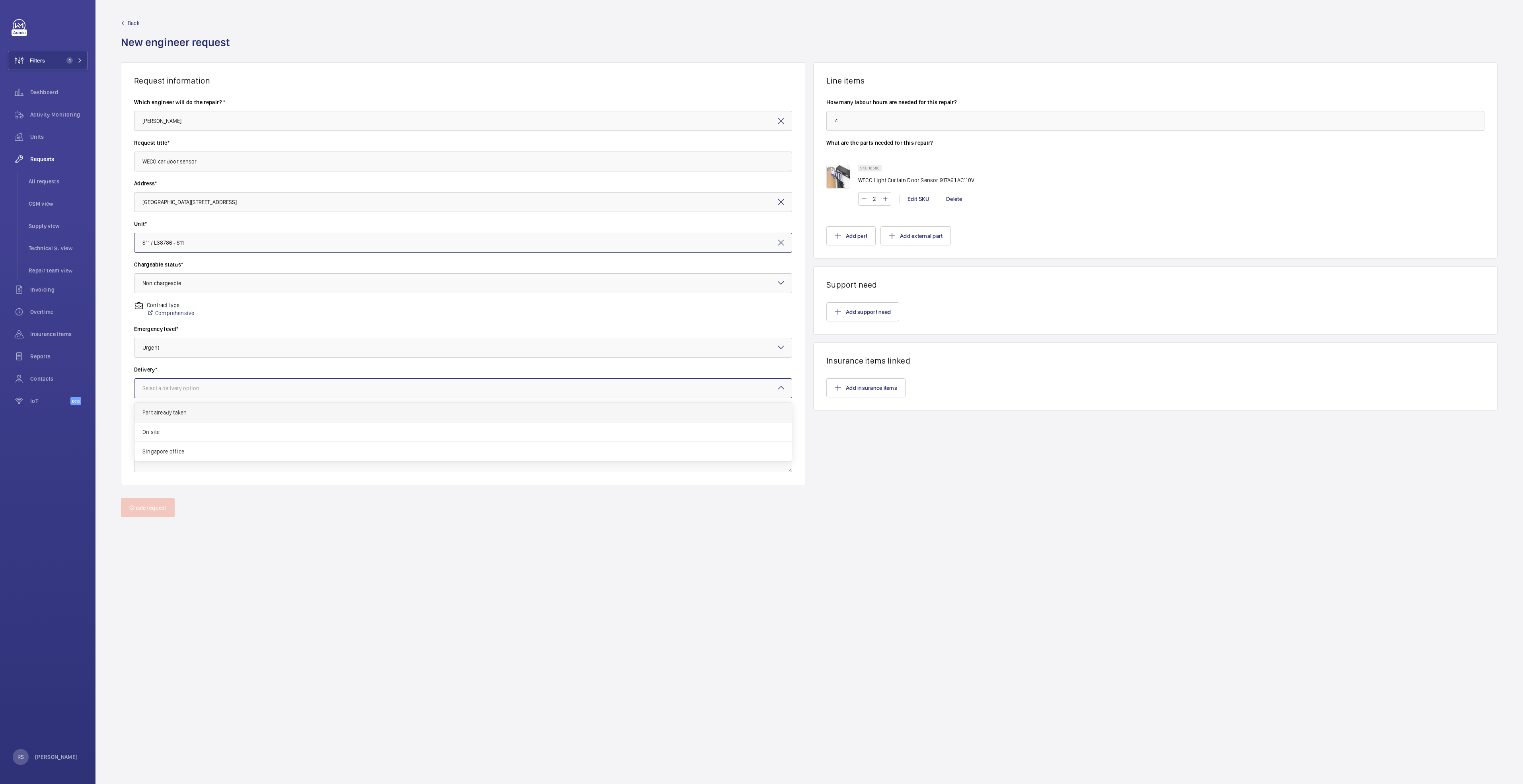
click at [170, 407] on div "Part already taken" at bounding box center [462, 413] width 657 height 19
click at [150, 506] on button "Create request" at bounding box center [148, 508] width 54 height 19
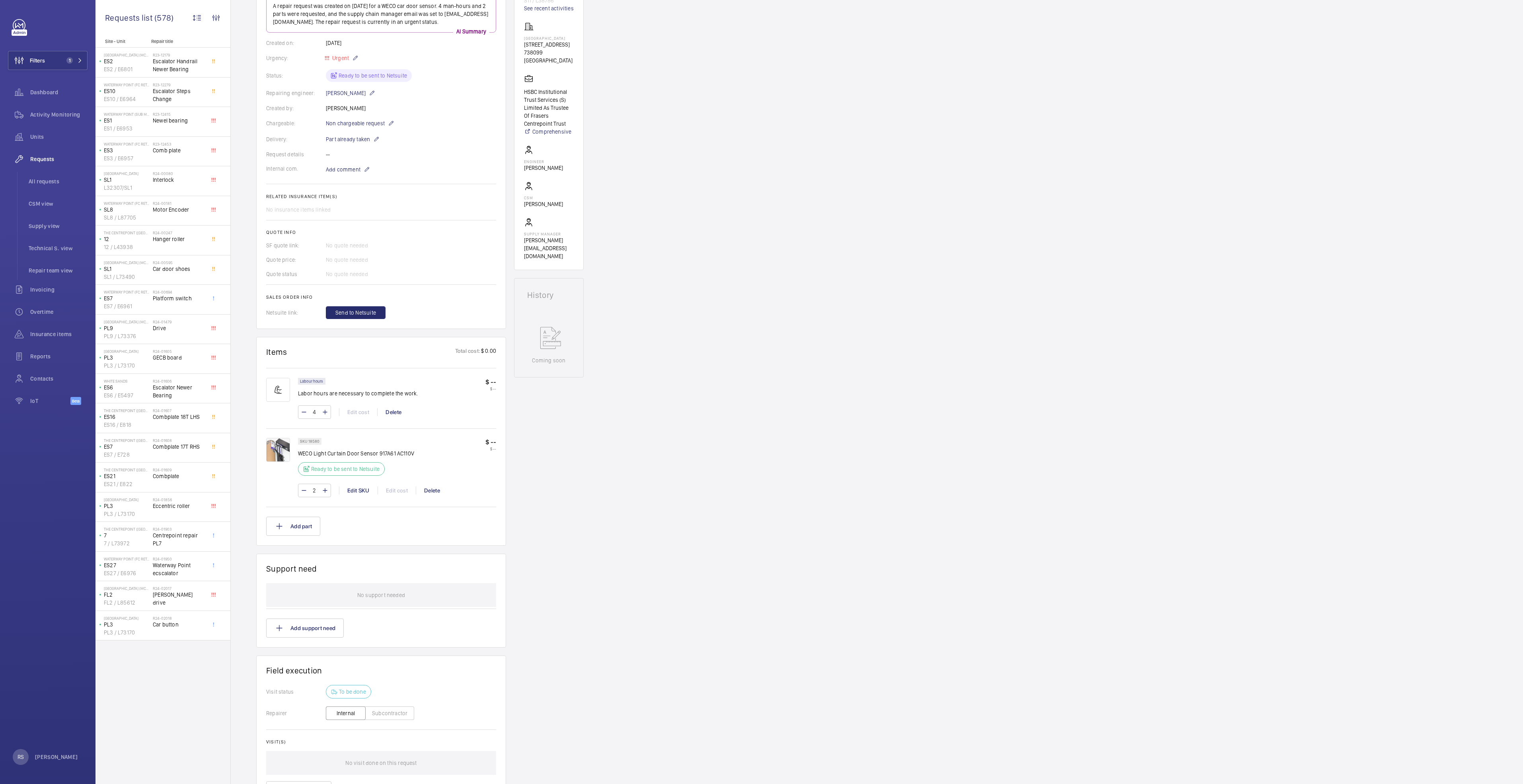
scroll to position [120, 0]
click at [303, 527] on button "Add part" at bounding box center [293, 519] width 54 height 19
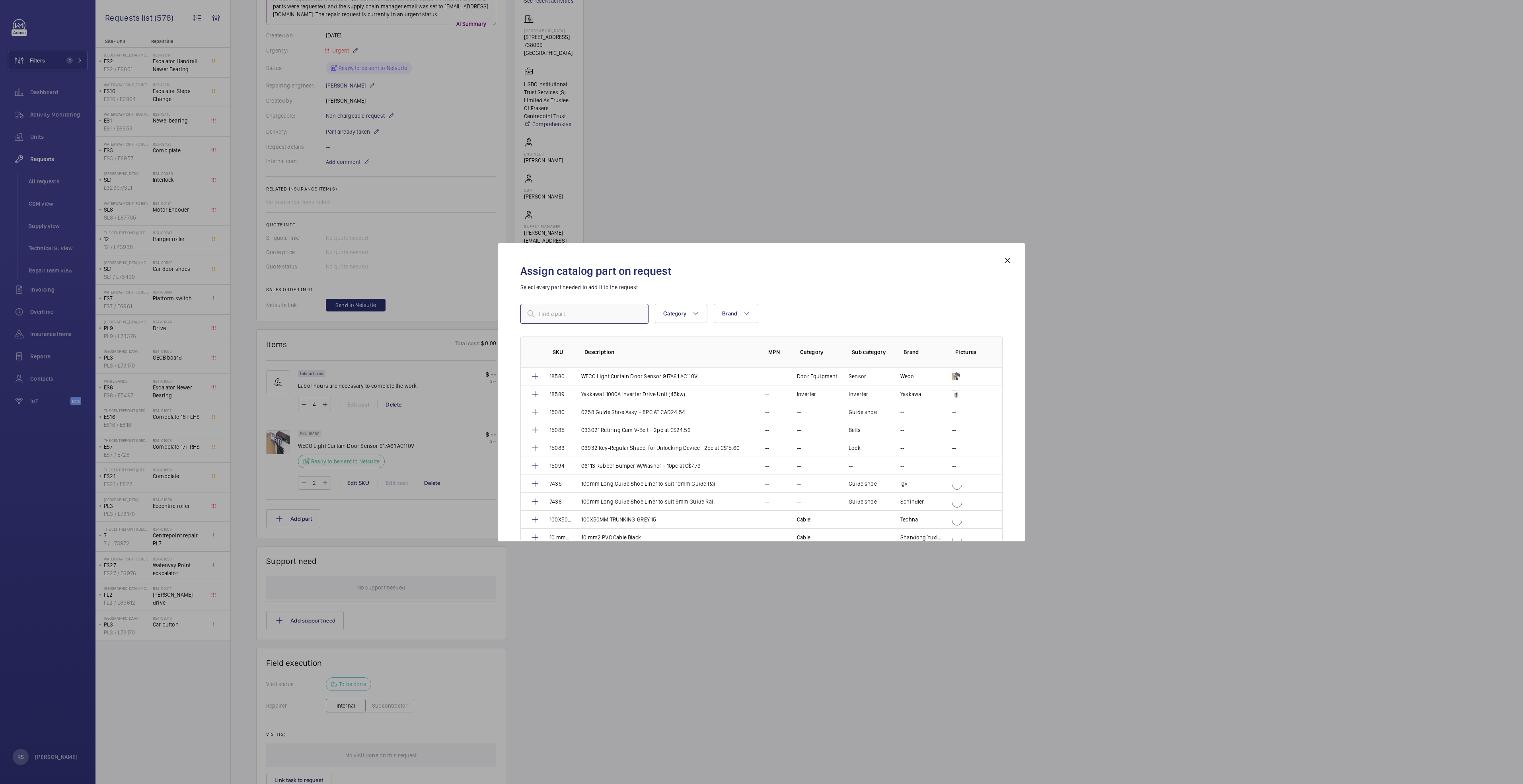
click at [558, 311] on input "text" at bounding box center [584, 314] width 128 height 20
type input "1005025"
click at [538, 460] on mat-icon at bounding box center [535, 460] width 9 height 9
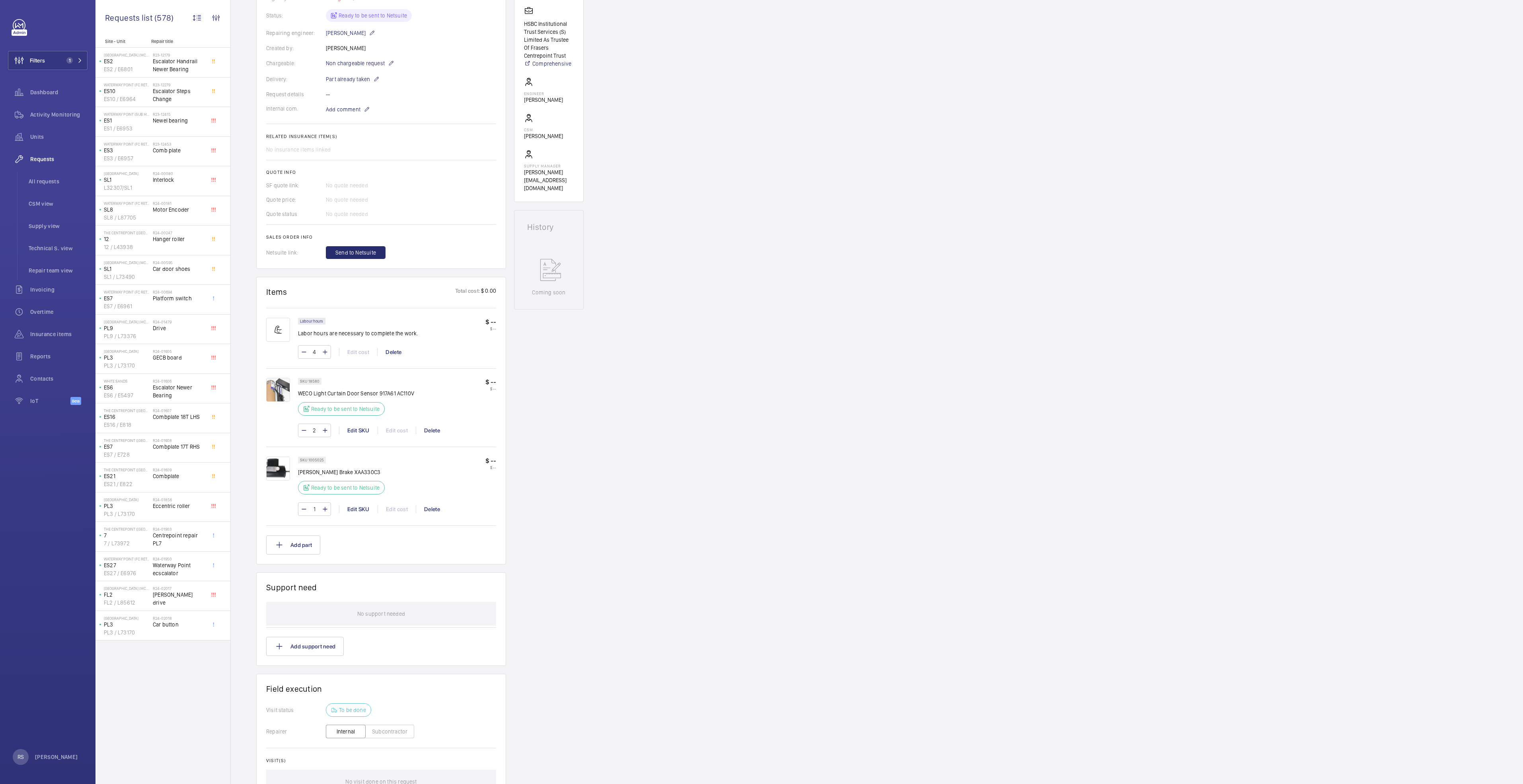
scroll to position [281, 0]
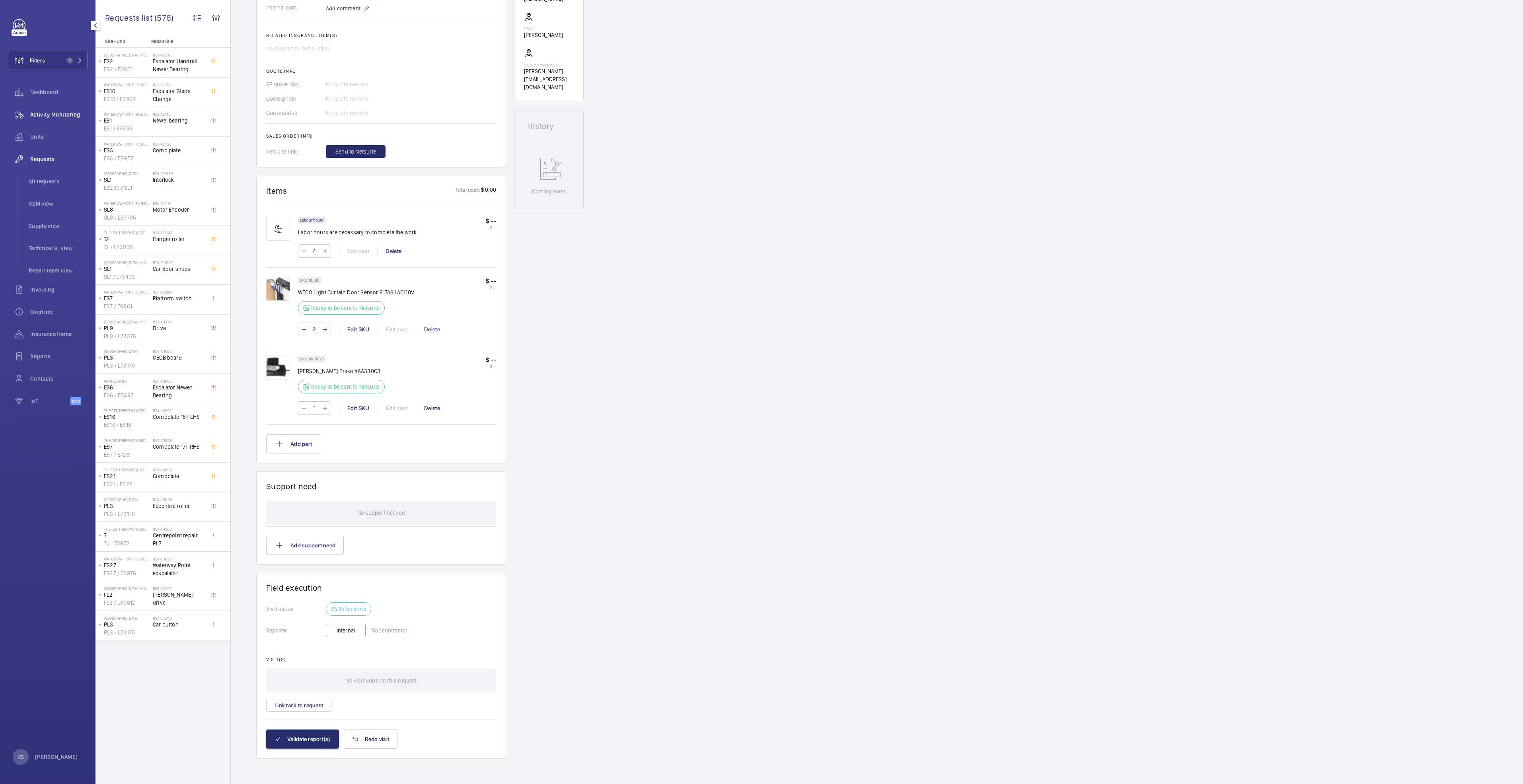
click at [47, 117] on span "Activity Monitoring" at bounding box center [59, 114] width 57 height 8
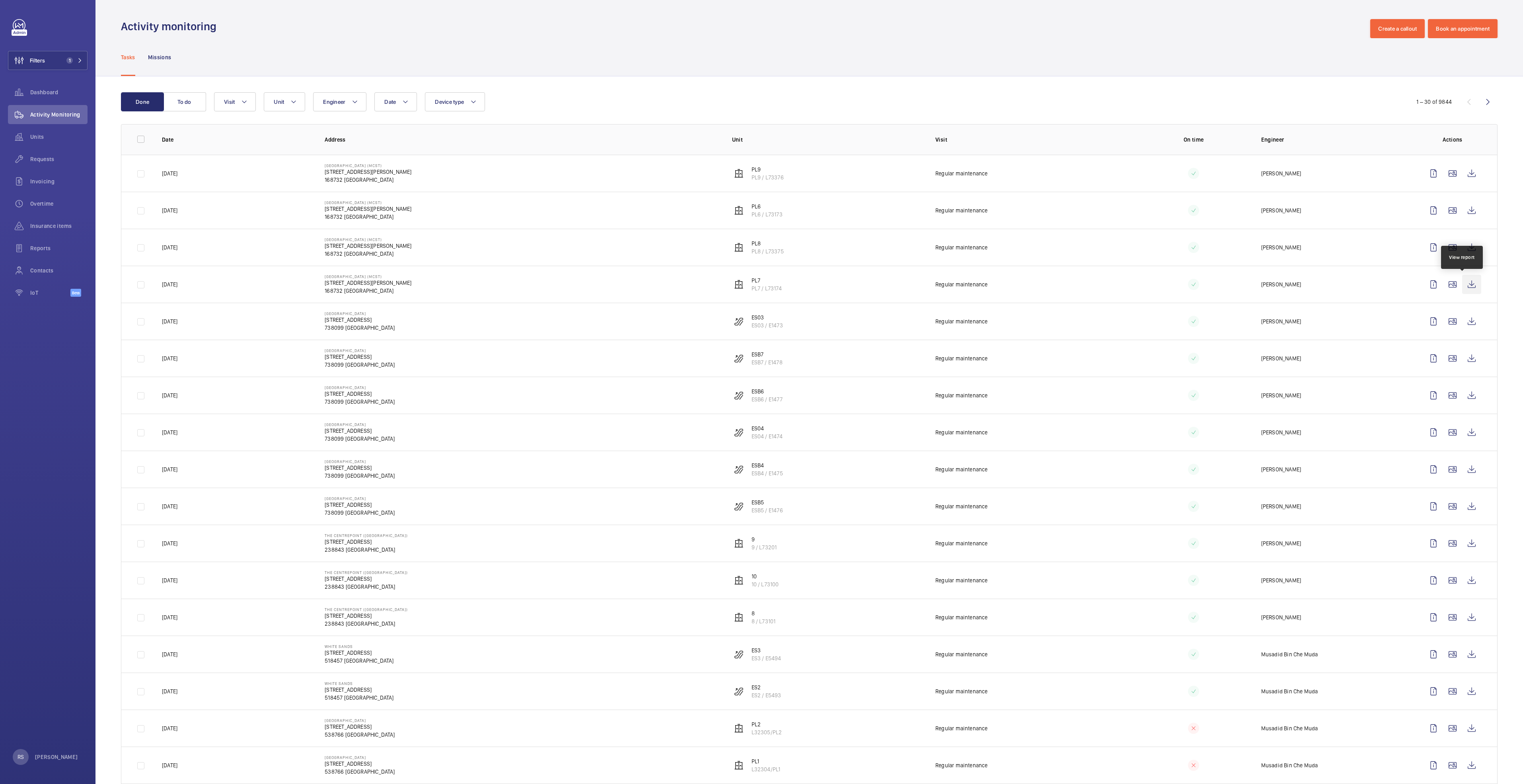
click at [1463, 284] on wm-front-icon-button at bounding box center [1472, 284] width 19 height 19
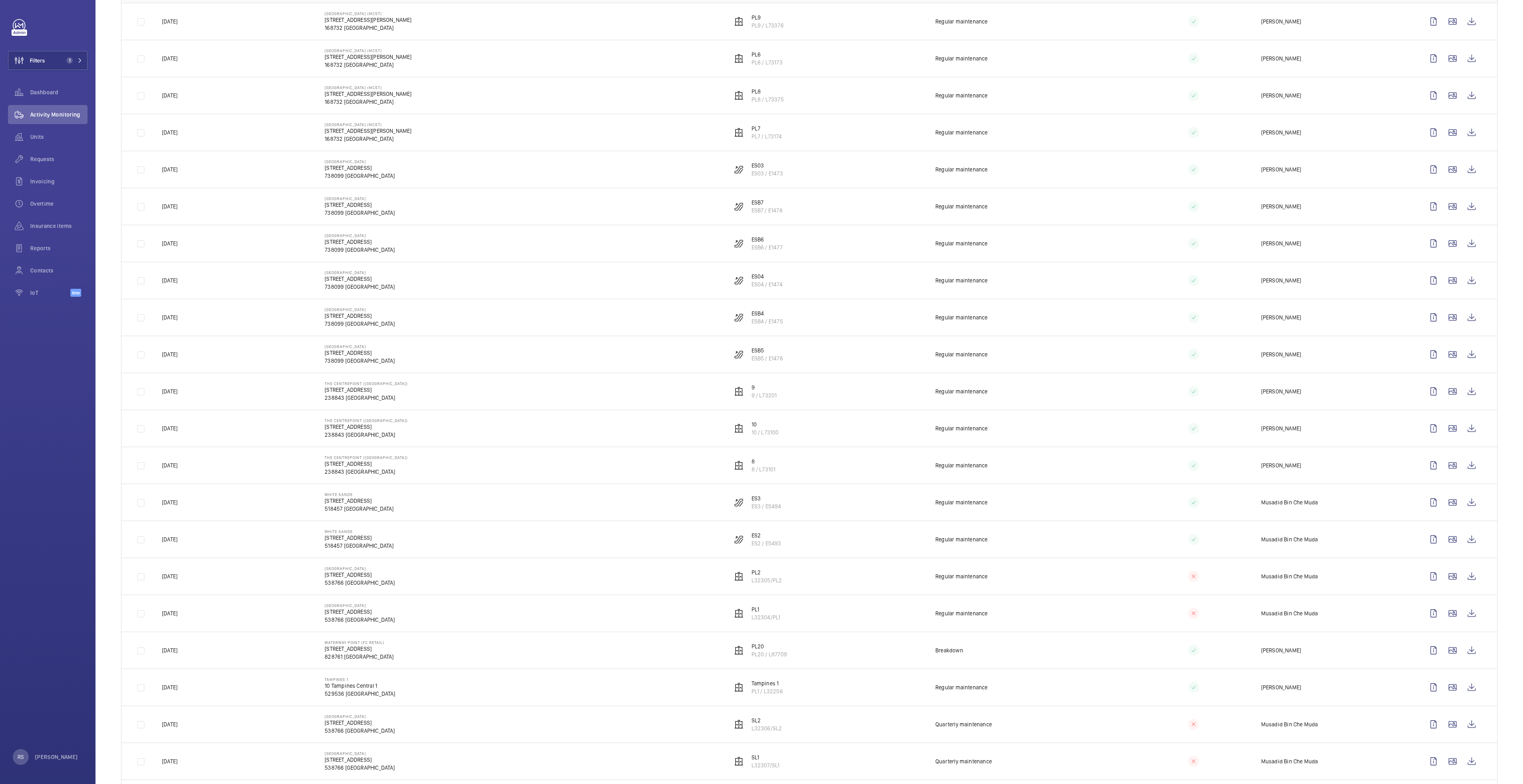
scroll to position [179, 0]
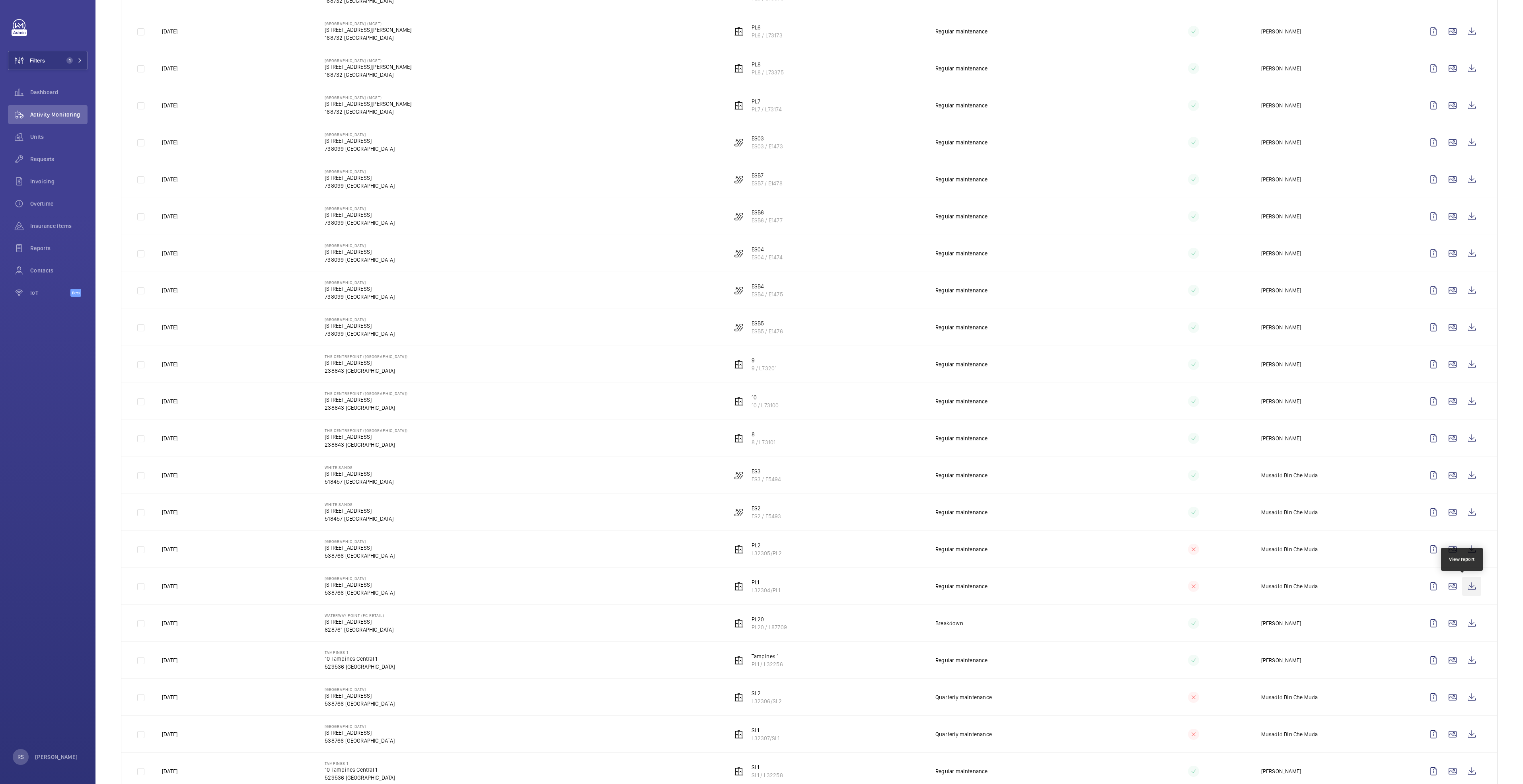
click at [1463, 584] on wm-front-icon-button at bounding box center [1472, 586] width 19 height 19
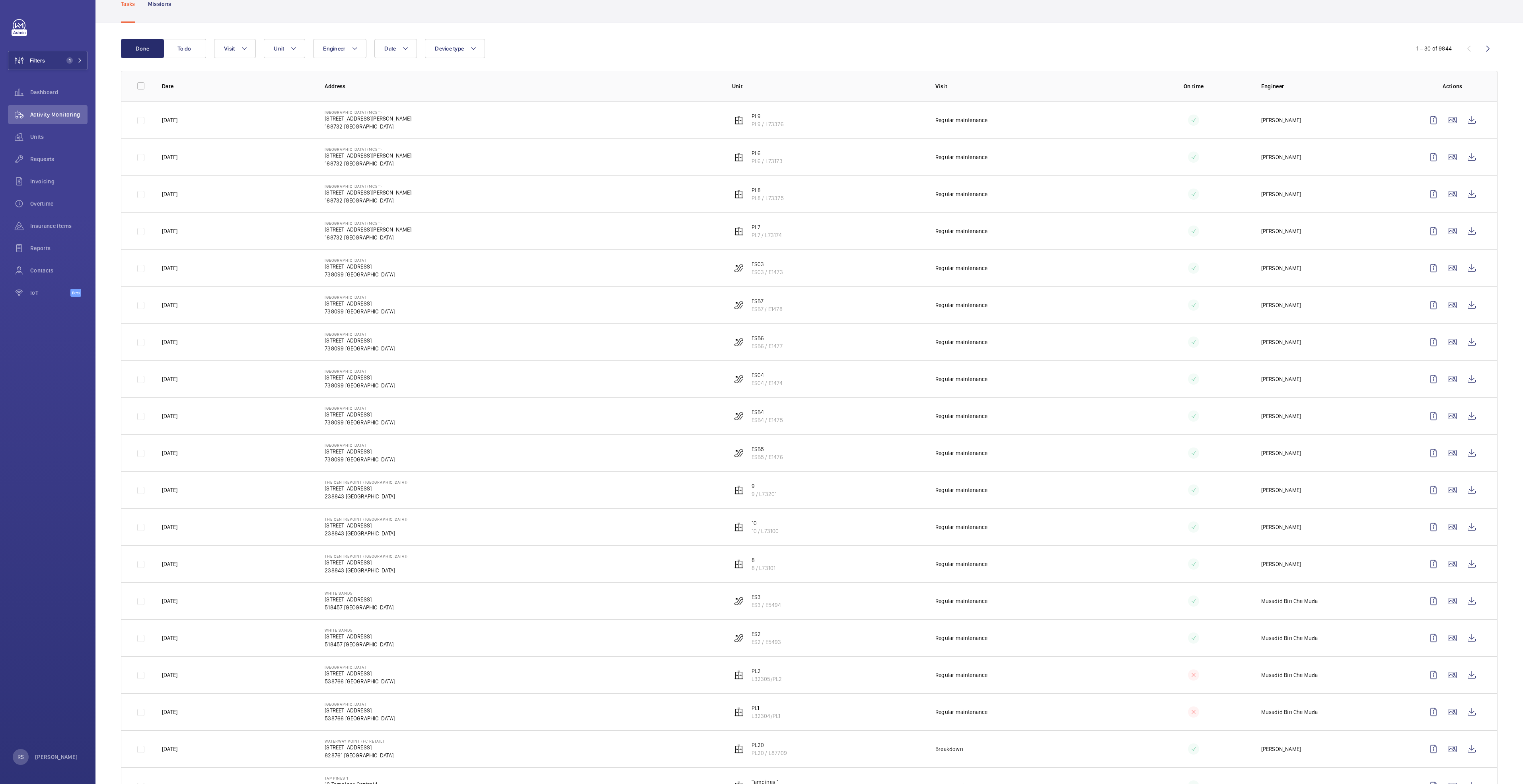
scroll to position [0, 0]
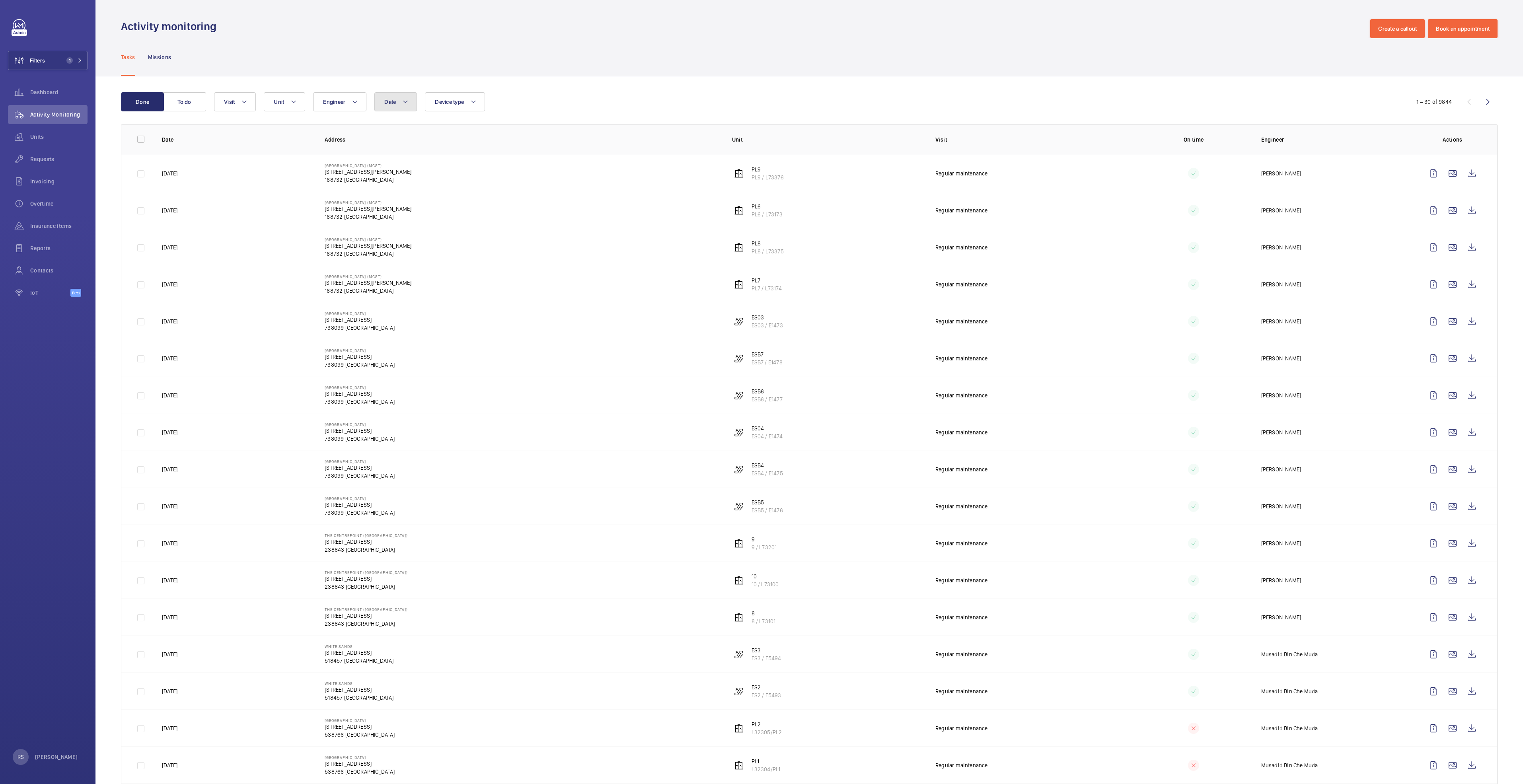
click at [406, 108] on button "Date" at bounding box center [395, 102] width 43 height 19
click at [393, 163] on mat-icon at bounding box center [395, 159] width 9 height 9
click at [392, 161] on mat-icon at bounding box center [395, 159] width 9 height 9
click at [437, 229] on span "15" at bounding box center [438, 228] width 15 height 15
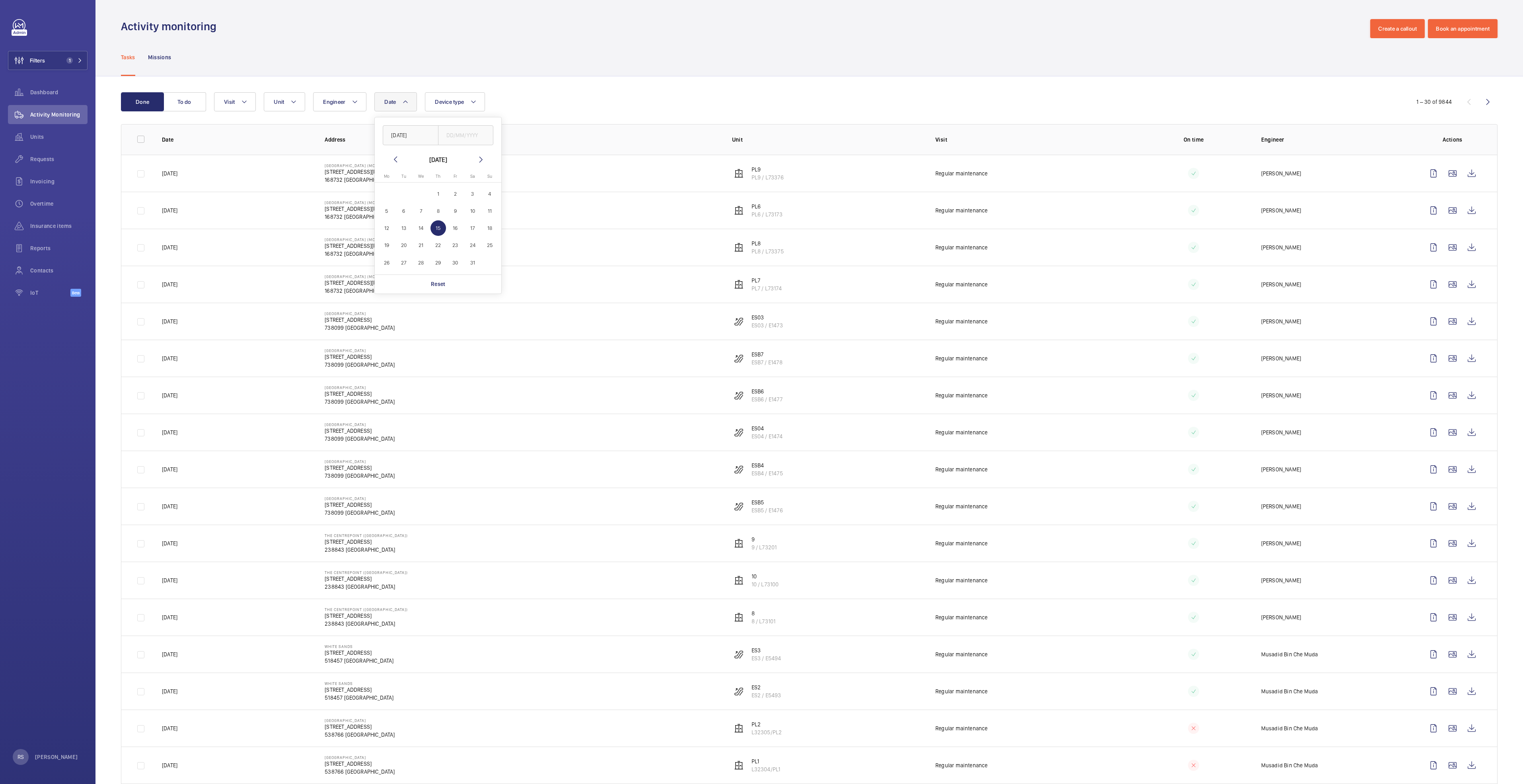
click at [441, 188] on span "1" at bounding box center [438, 193] width 15 height 15
type input "[DATE]"
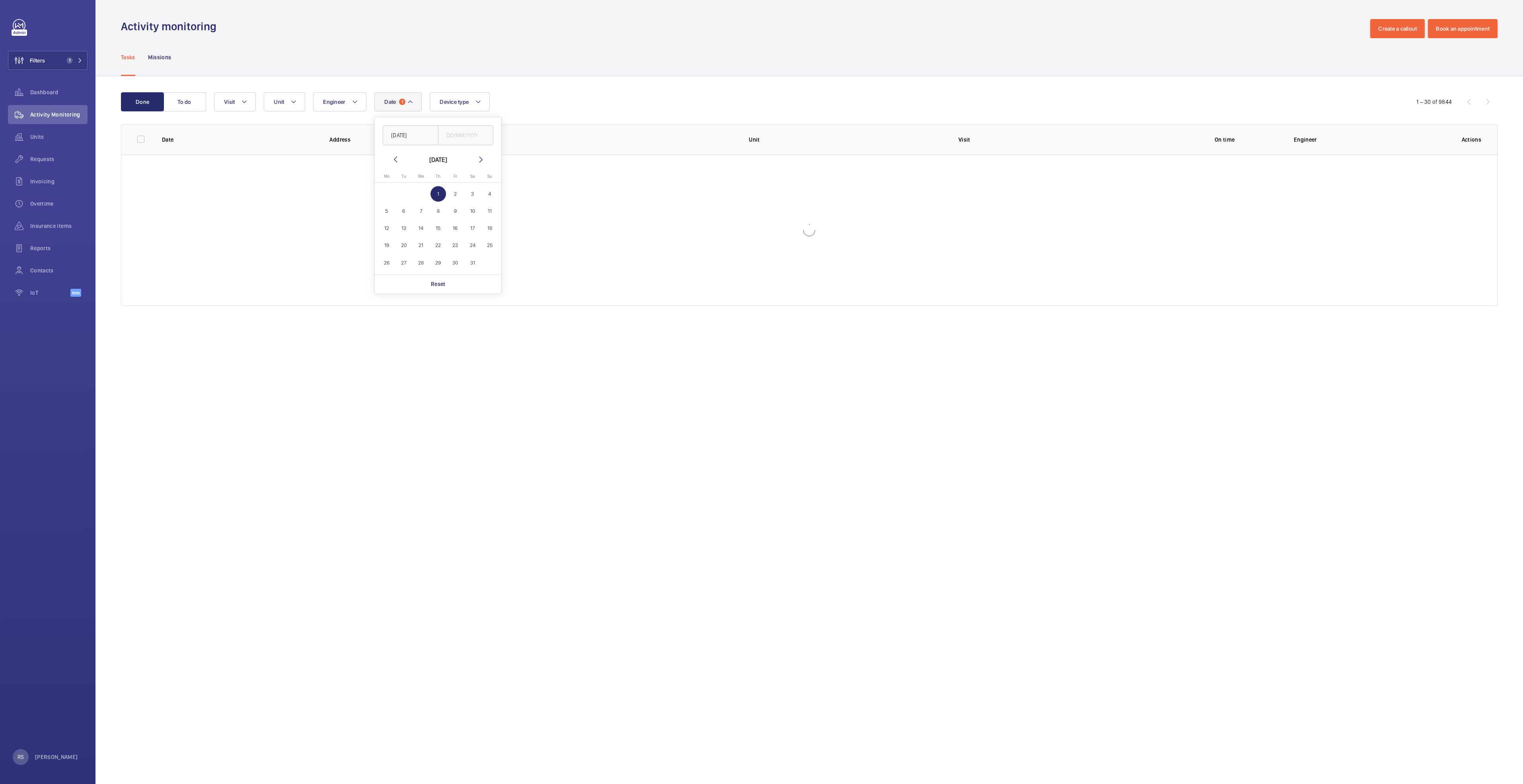
click at [441, 189] on span "1" at bounding box center [438, 193] width 15 height 15
type input "[DATE]"
click at [484, 259] on table "[DATE] Mo [DATE] Tu [DATE] We [DATE] Th [DATE] Fr [DATE] Sa [DATE] [DATE] 2 3 4…" at bounding box center [438, 223] width 120 height 98
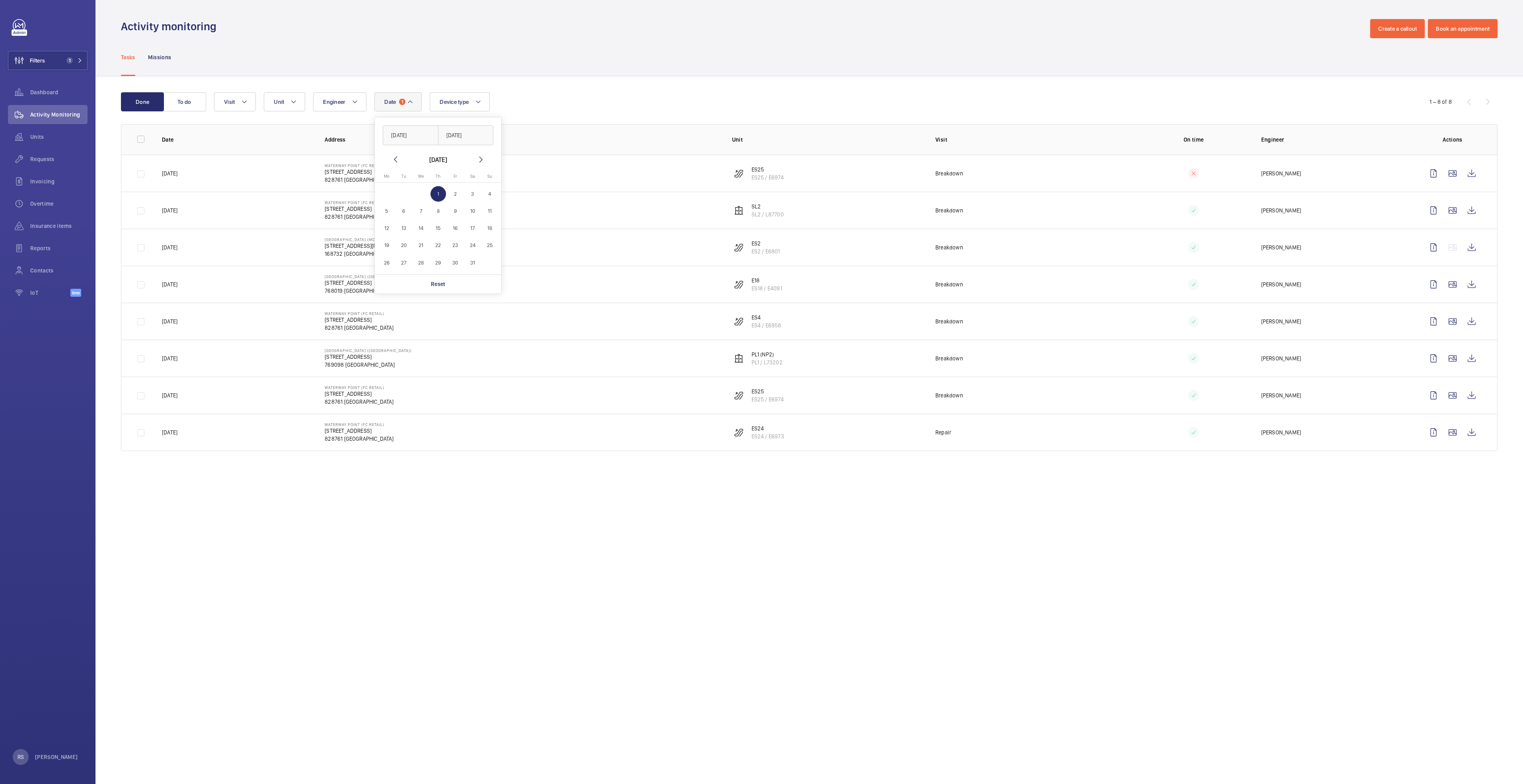
click at [480, 253] on button "24" at bounding box center [472, 245] width 17 height 17
type input "[DATE]"
click at [1140, 421] on td at bounding box center [1187, 433] width 122 height 37
click at [1469, 209] on wm-front-icon-button at bounding box center [1472, 210] width 19 height 19
drag, startPoint x: 411, startPoint y: 101, endPoint x: 410, endPoint y: 106, distance: 5.1
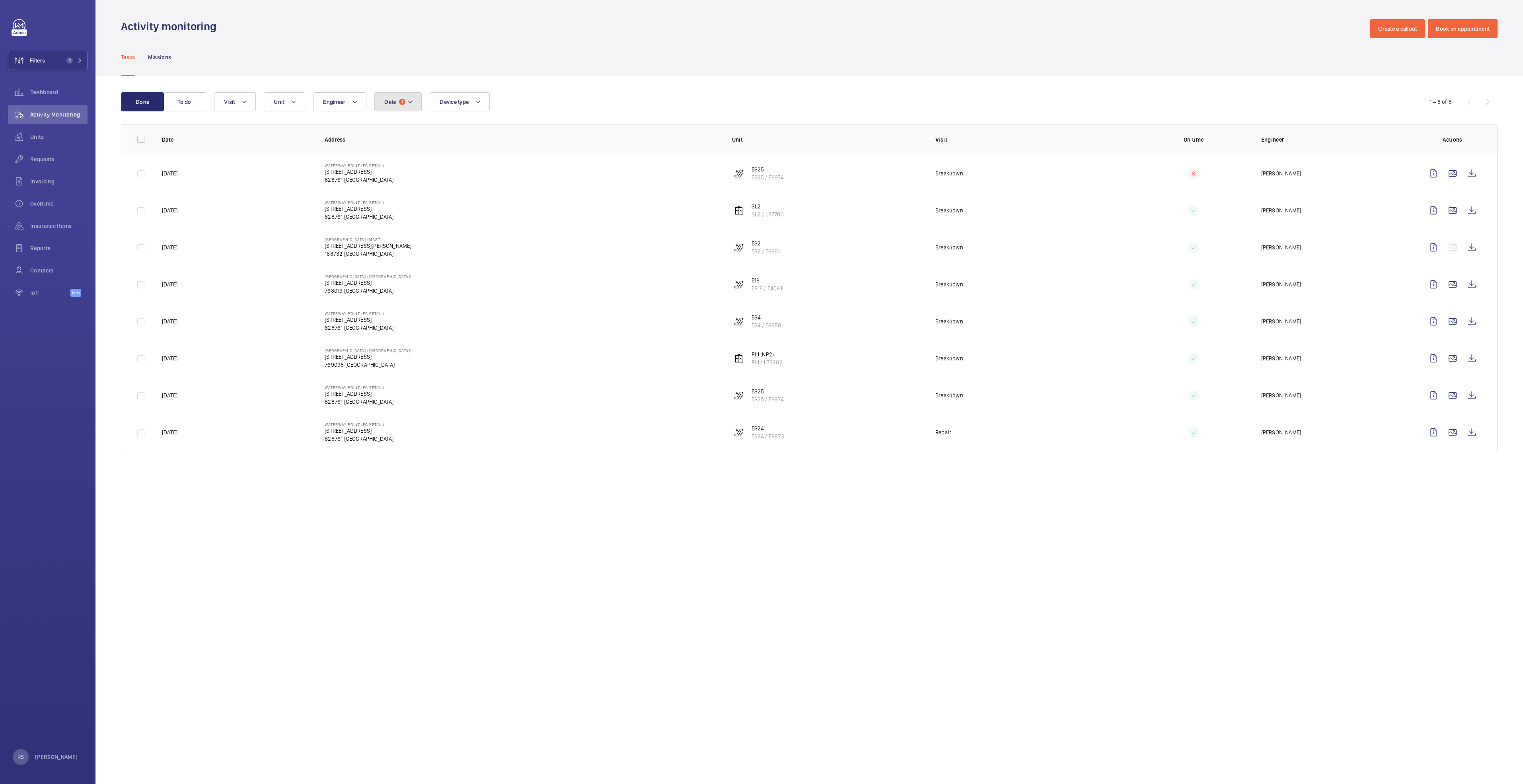
click at [411, 102] on mat-icon at bounding box center [411, 102] width 7 height 9
click at [395, 158] on mat-icon at bounding box center [395, 159] width 9 height 9
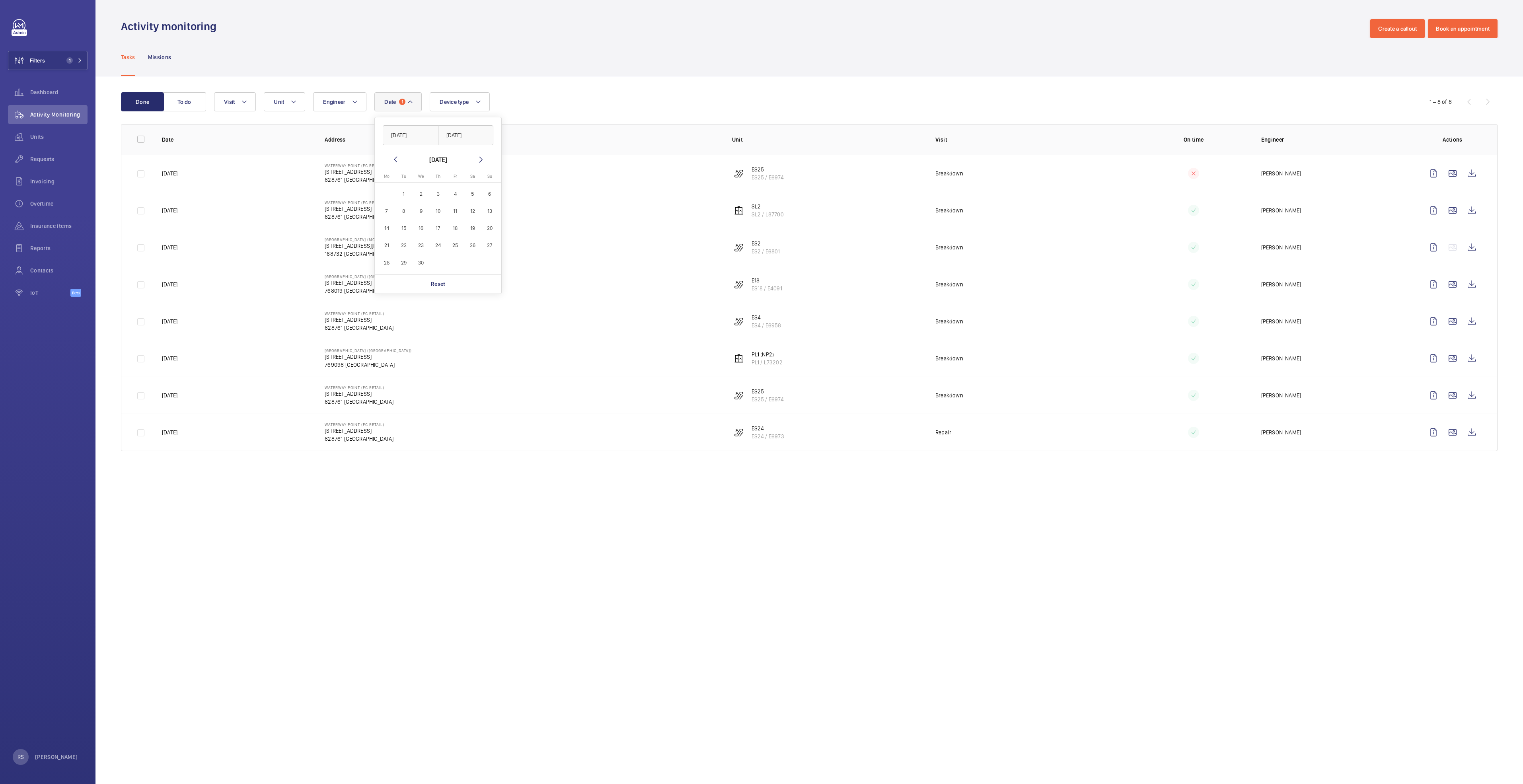
click at [409, 190] on span "1" at bounding box center [403, 193] width 15 height 15
type input "[DATE]"
click at [420, 264] on span "30" at bounding box center [421, 262] width 15 height 15
type input "[DATE]"
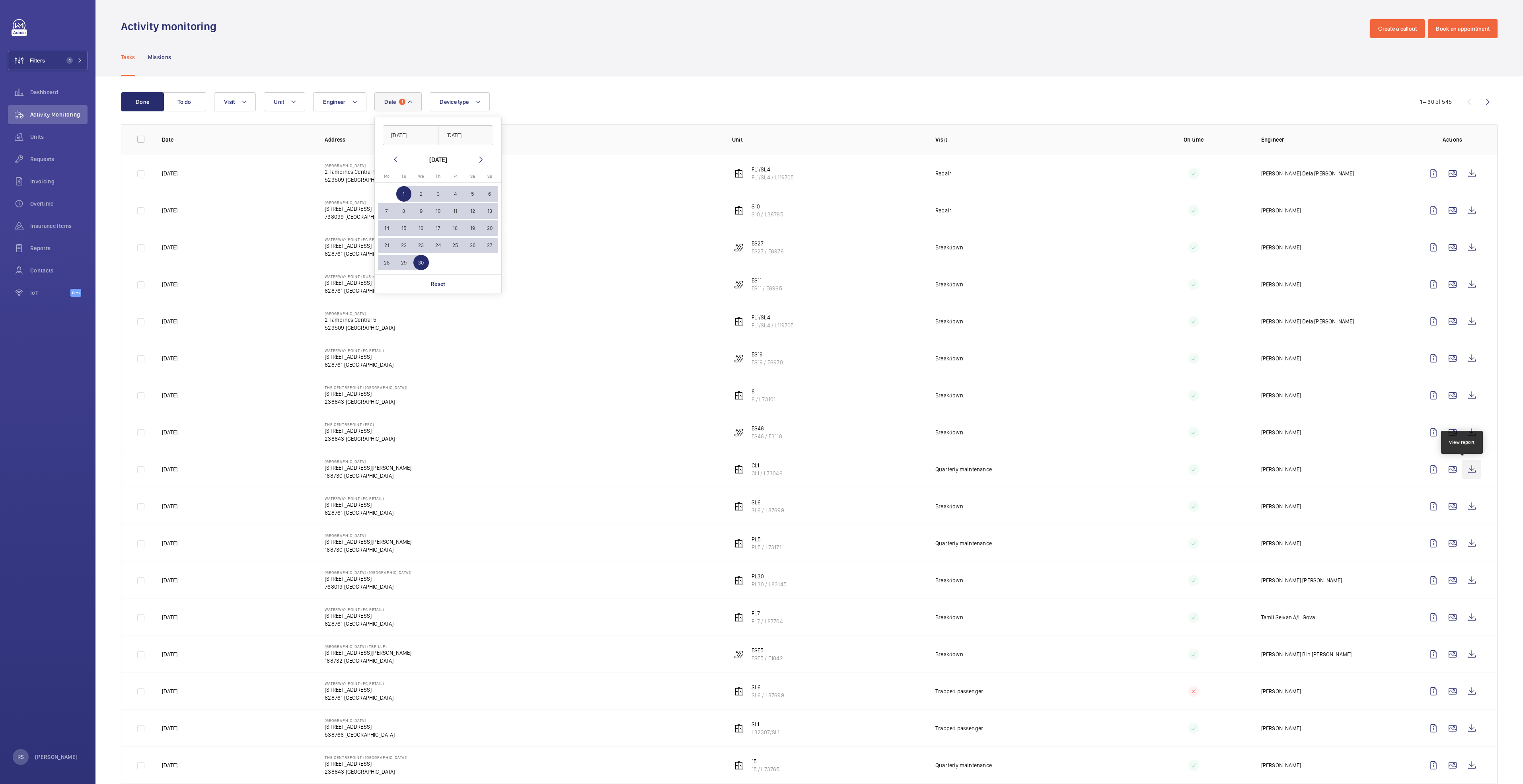
click at [1467, 470] on wm-front-icon-button at bounding box center [1472, 469] width 19 height 19
click at [488, 102] on button "Device type" at bounding box center [460, 102] width 60 height 19
click at [470, 172] on span "Lift" at bounding box center [506, 175] width 110 height 8
click at [450, 172] on input "Lift" at bounding box center [442, 175] width 16 height 16
checkbox input "true"
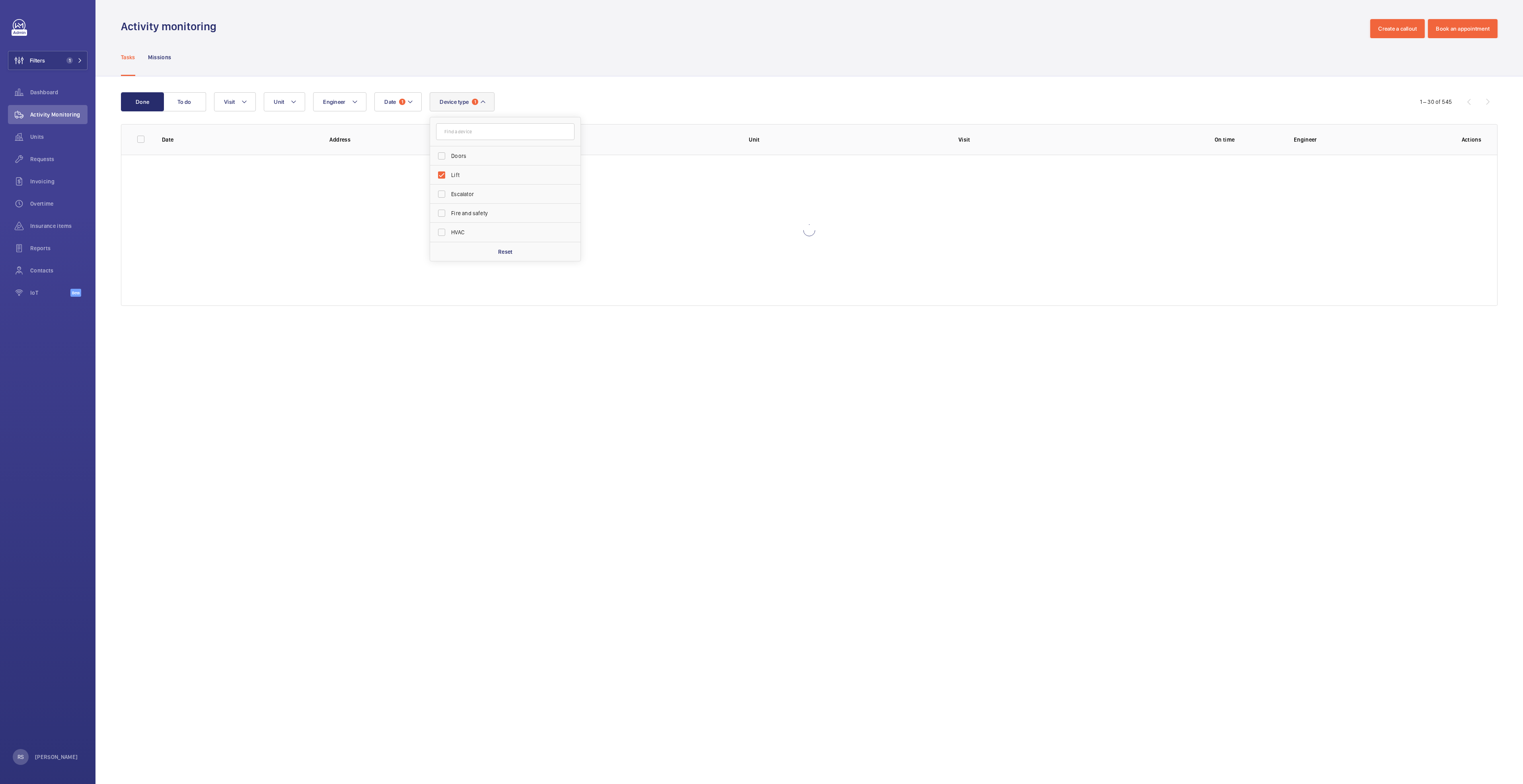
click at [639, 85] on div "Done To do Date 1 Engineer Unit Device type 1 Doors Lift Escalator Fire and saf…" at bounding box center [809, 201] width 1428 height 248
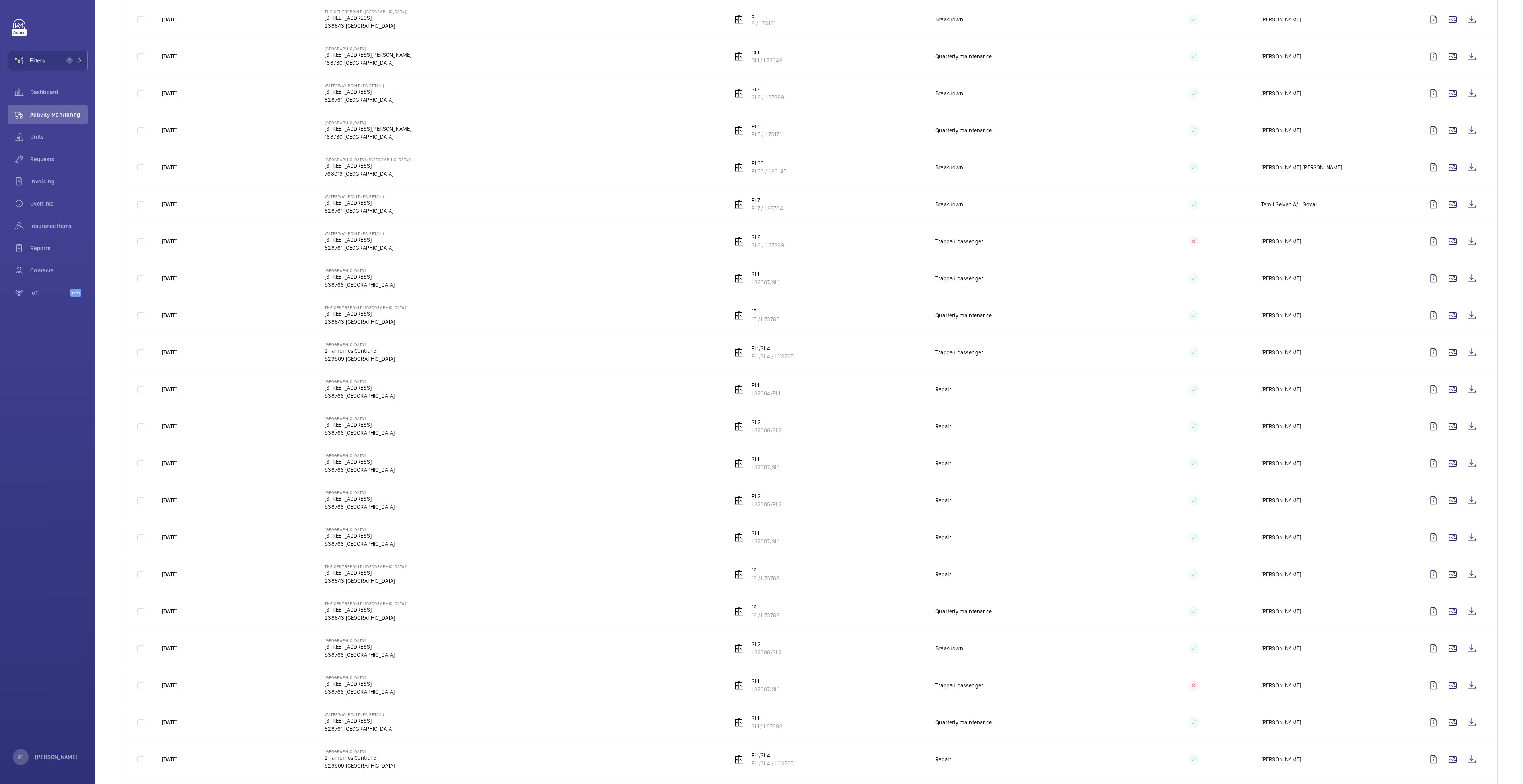
scroll to position [298, 0]
click at [1465, 581] on wm-front-icon-button at bounding box center [1472, 578] width 19 height 19
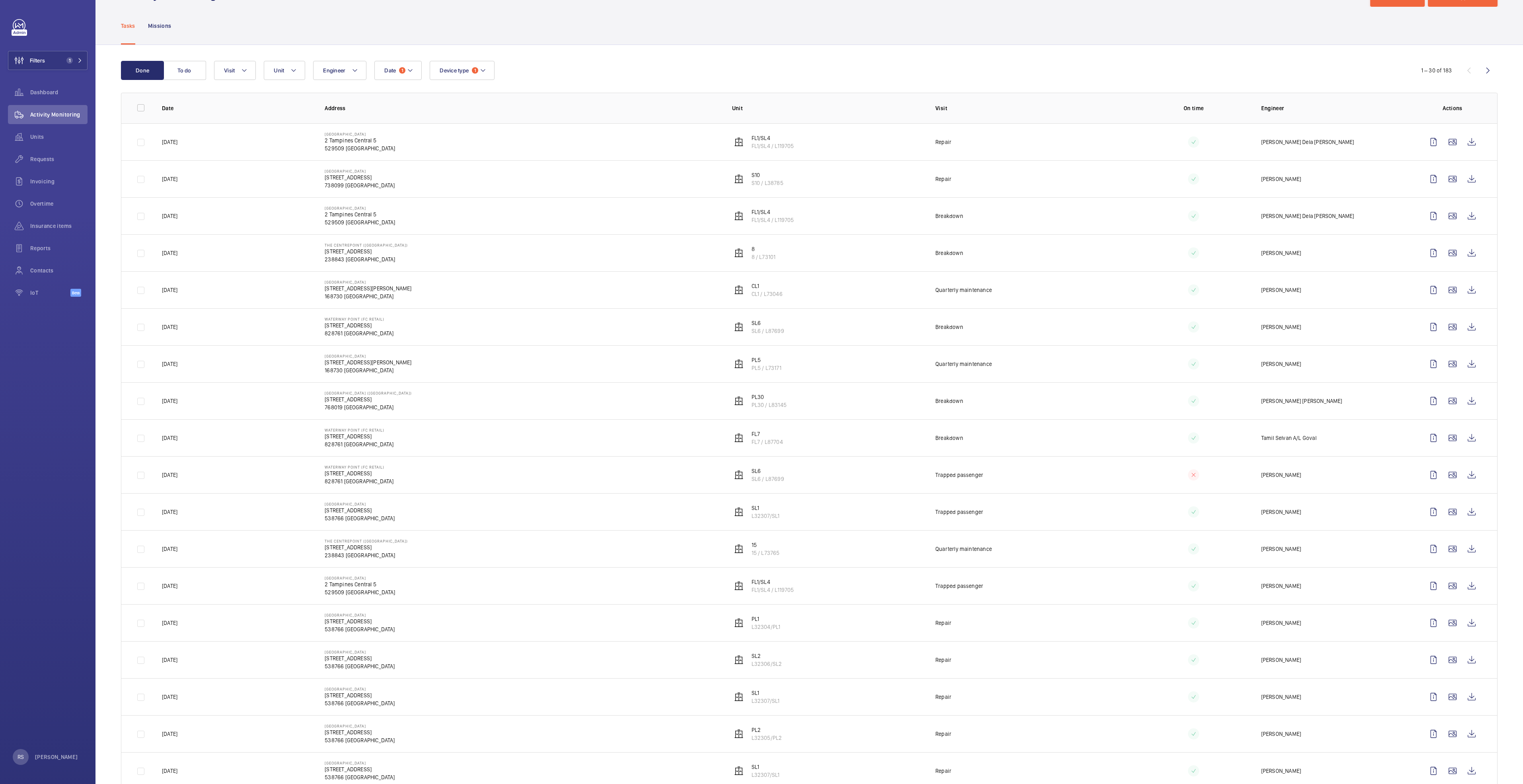
scroll to position [0, 0]
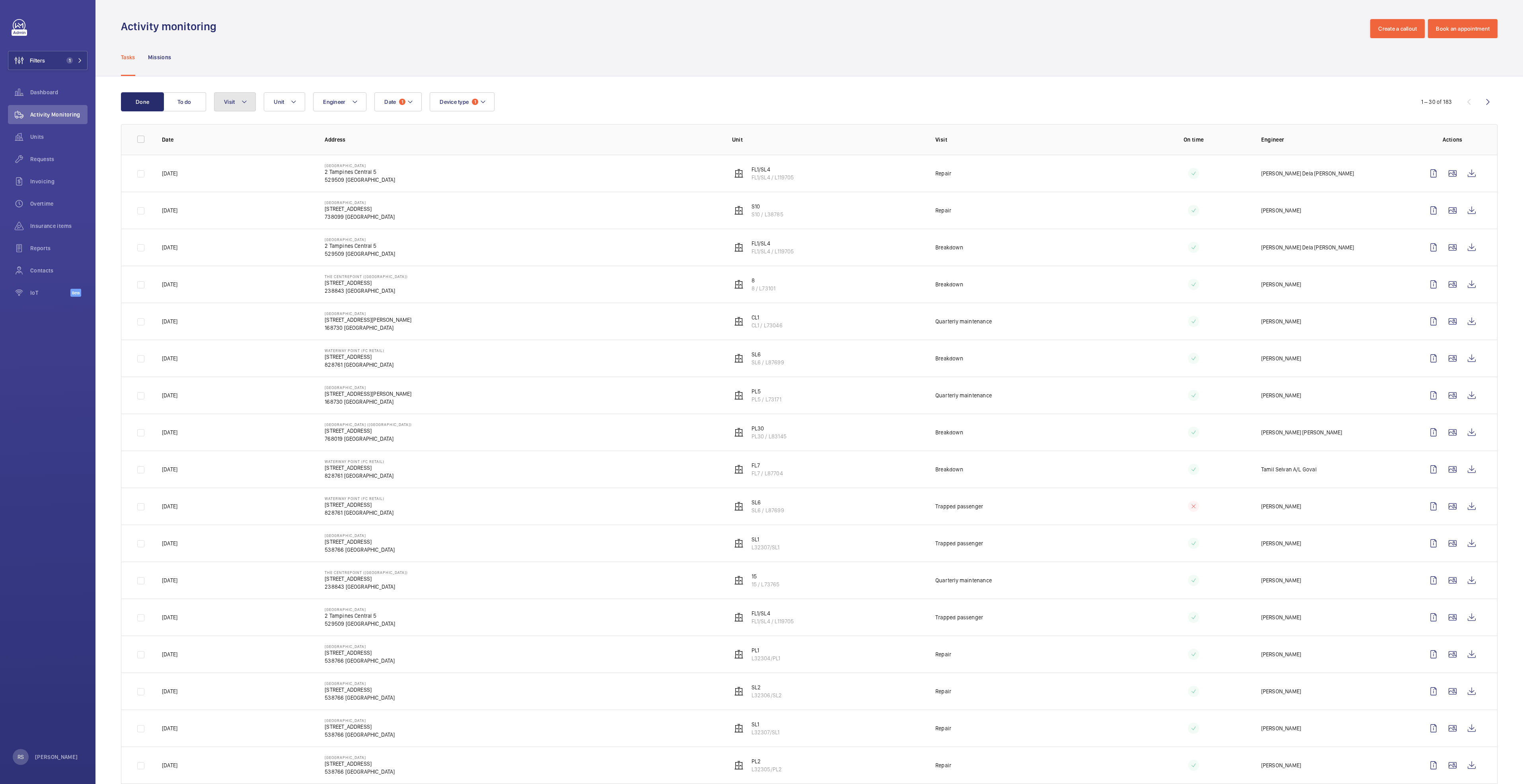
click at [248, 104] on button "Visit" at bounding box center [235, 102] width 42 height 19
click at [255, 155] on span "Annual maintenance" at bounding box center [290, 156] width 110 height 8
click at [234, 155] on input "Annual maintenance" at bounding box center [226, 156] width 16 height 16
checkbox input "true"
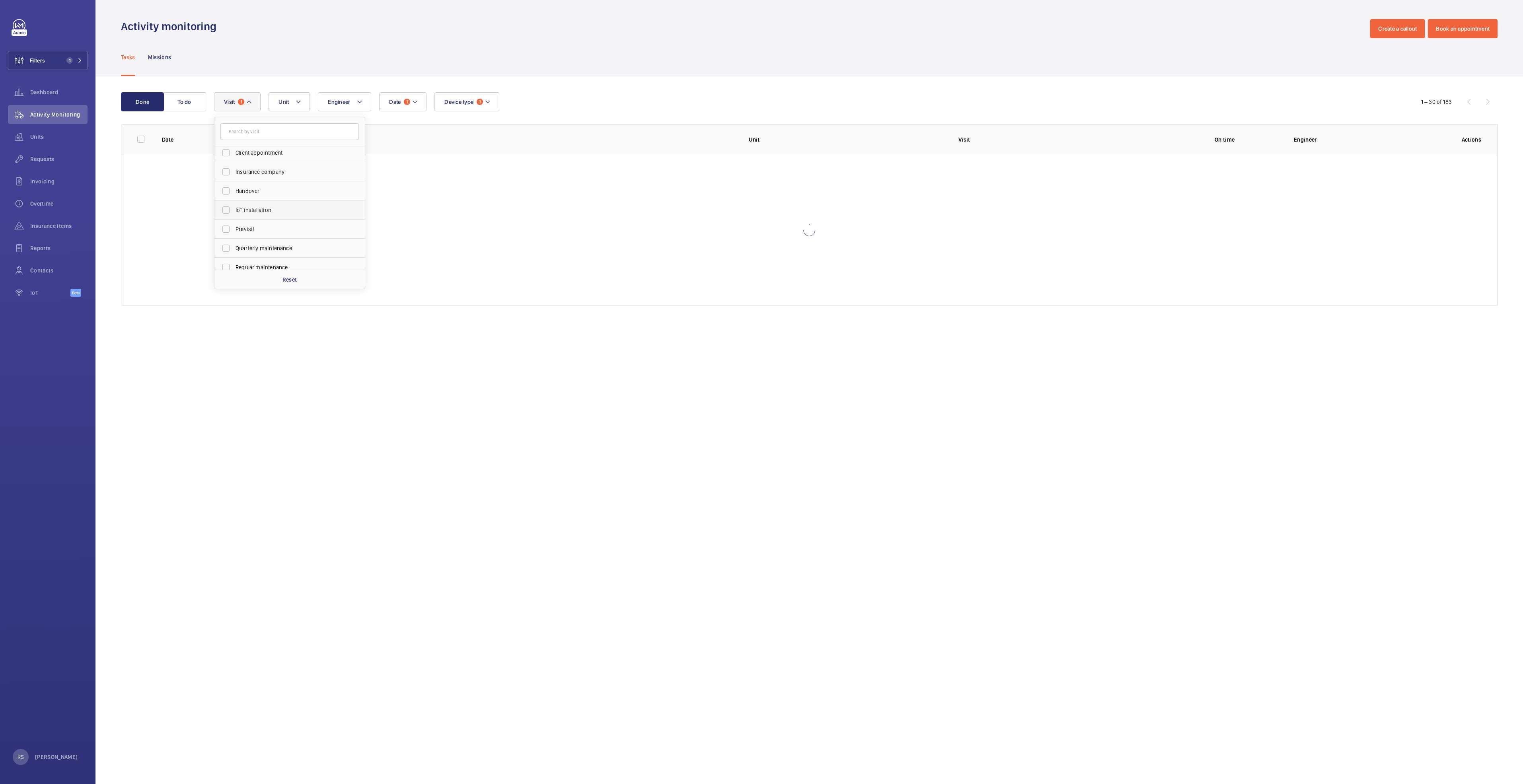
scroll to position [60, 0]
click at [257, 230] on span "Quarterly maintenance" at bounding box center [290, 230] width 110 height 8
click at [234, 230] on input "Quarterly maintenance" at bounding box center [226, 230] width 16 height 16
checkbox input "true"
click at [256, 245] on label "Regular maintenance" at bounding box center [284, 248] width 138 height 19
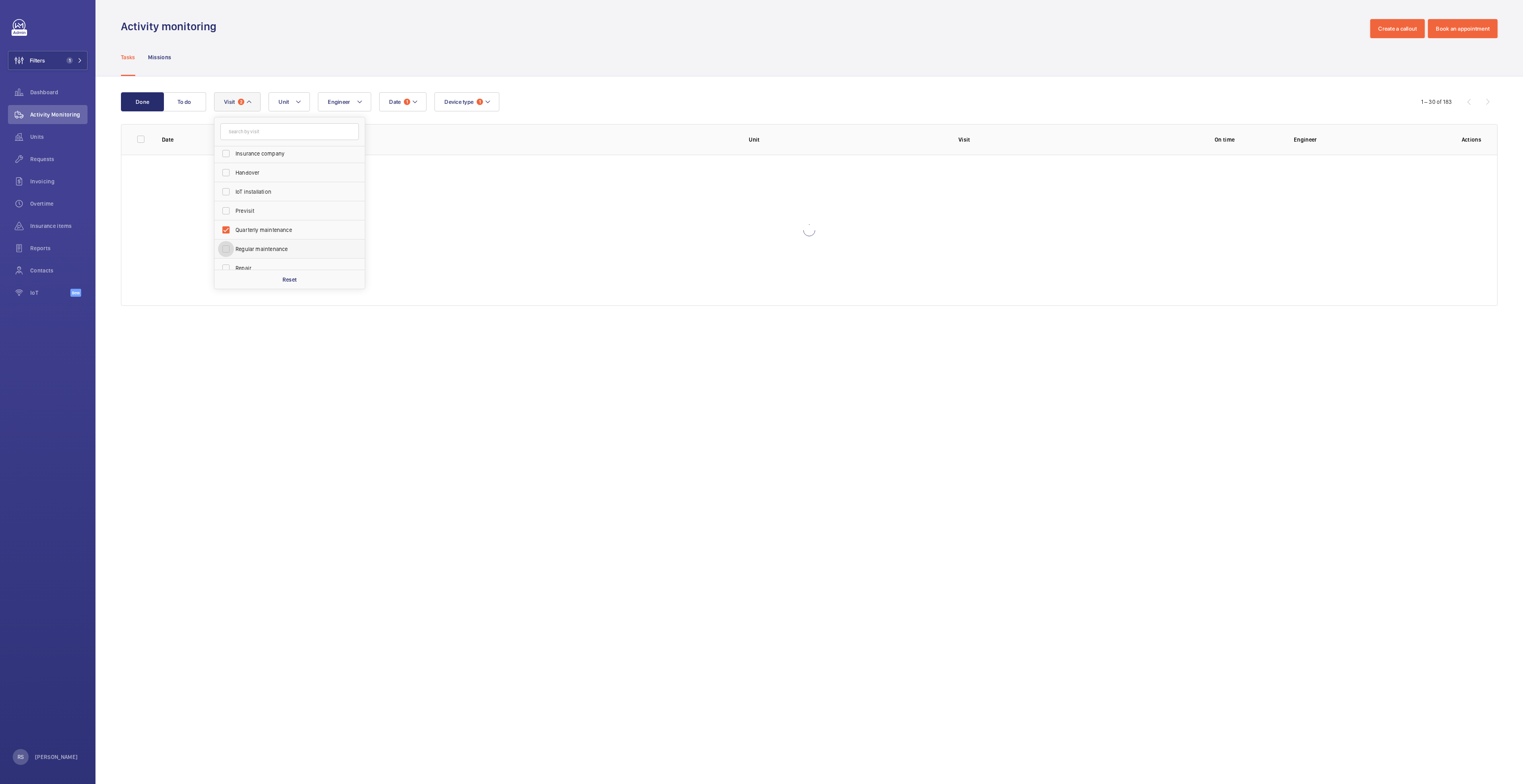
click at [234, 245] on input "Regular maintenance" at bounding box center [226, 249] width 16 height 16
checkbox input "true"
click at [258, 242] on span "Semiannual maintenance" at bounding box center [290, 241] width 110 height 8
click at [234, 242] on input "Semiannual maintenance" at bounding box center [226, 241] width 16 height 16
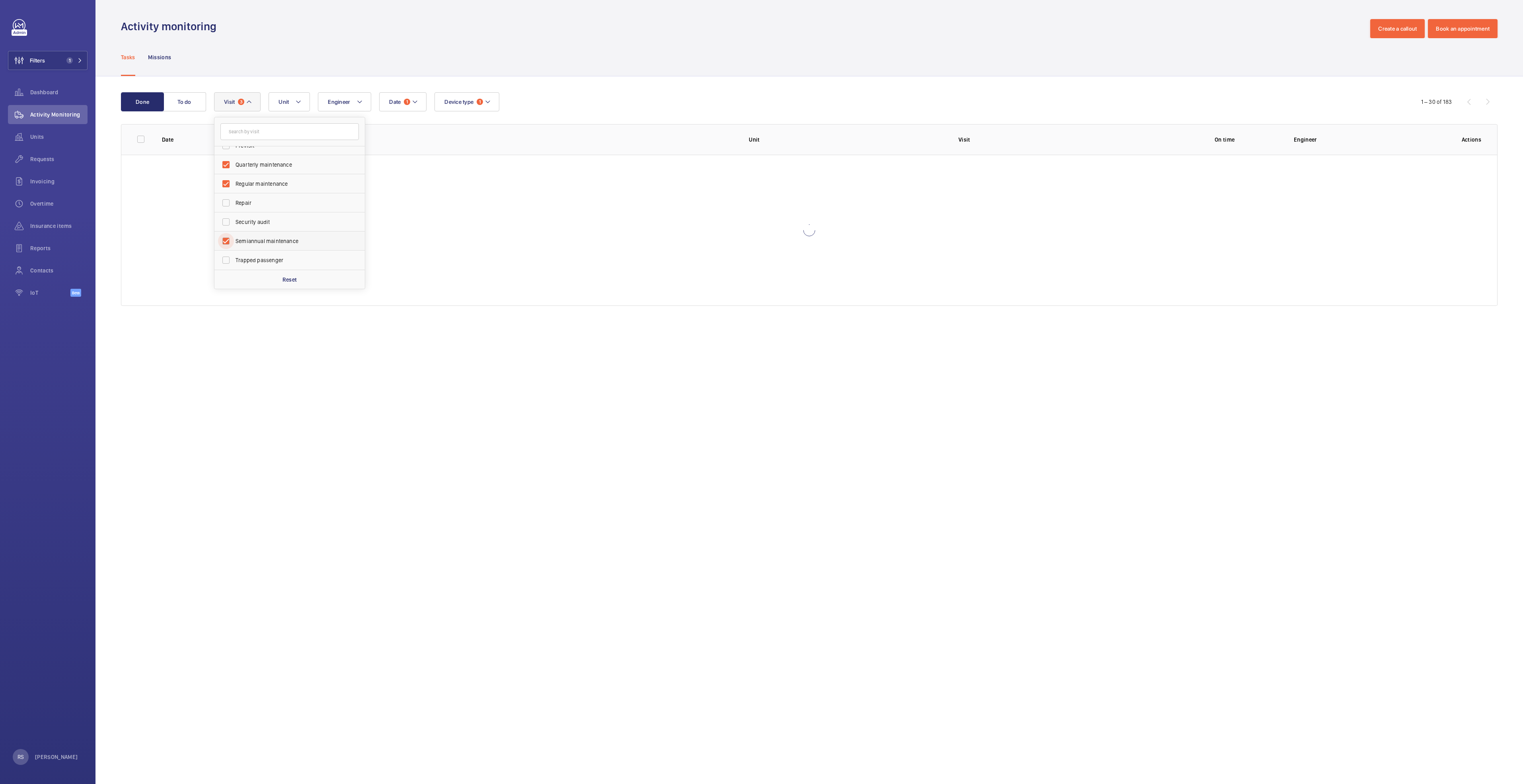
checkbox input "true"
click at [431, 224] on div at bounding box center [809, 231] width 1376 height 151
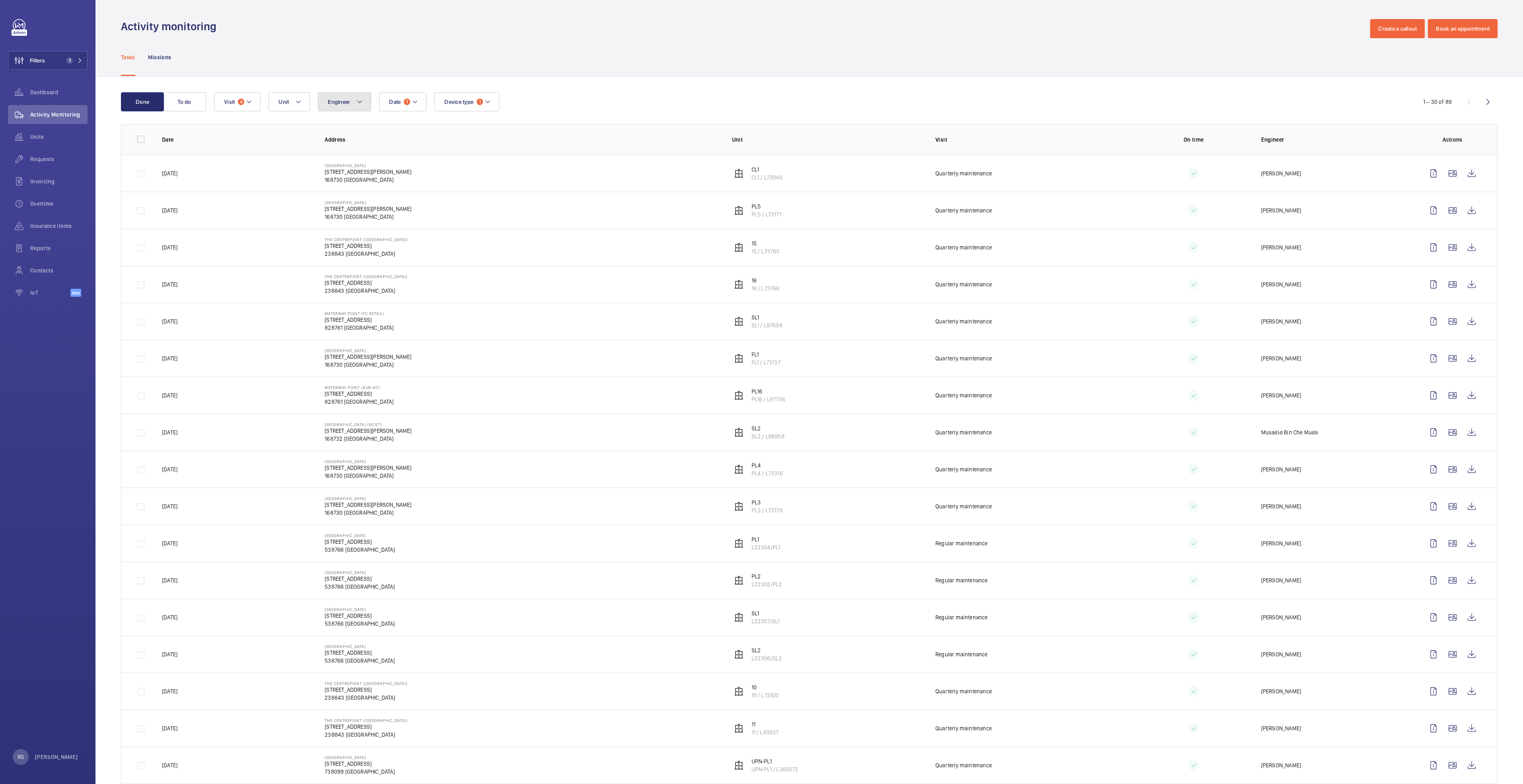
click at [350, 102] on button "Engineer" at bounding box center [344, 102] width 53 height 19
click at [381, 130] on input "text" at bounding box center [393, 132] width 138 height 17
type input "jun"
click at [383, 157] on span "[PERSON_NAME] [PERSON_NAME]" at bounding box center [394, 156] width 110 height 8
click at [338, 157] on input "[PERSON_NAME] [PERSON_NAME]" at bounding box center [330, 156] width 16 height 16
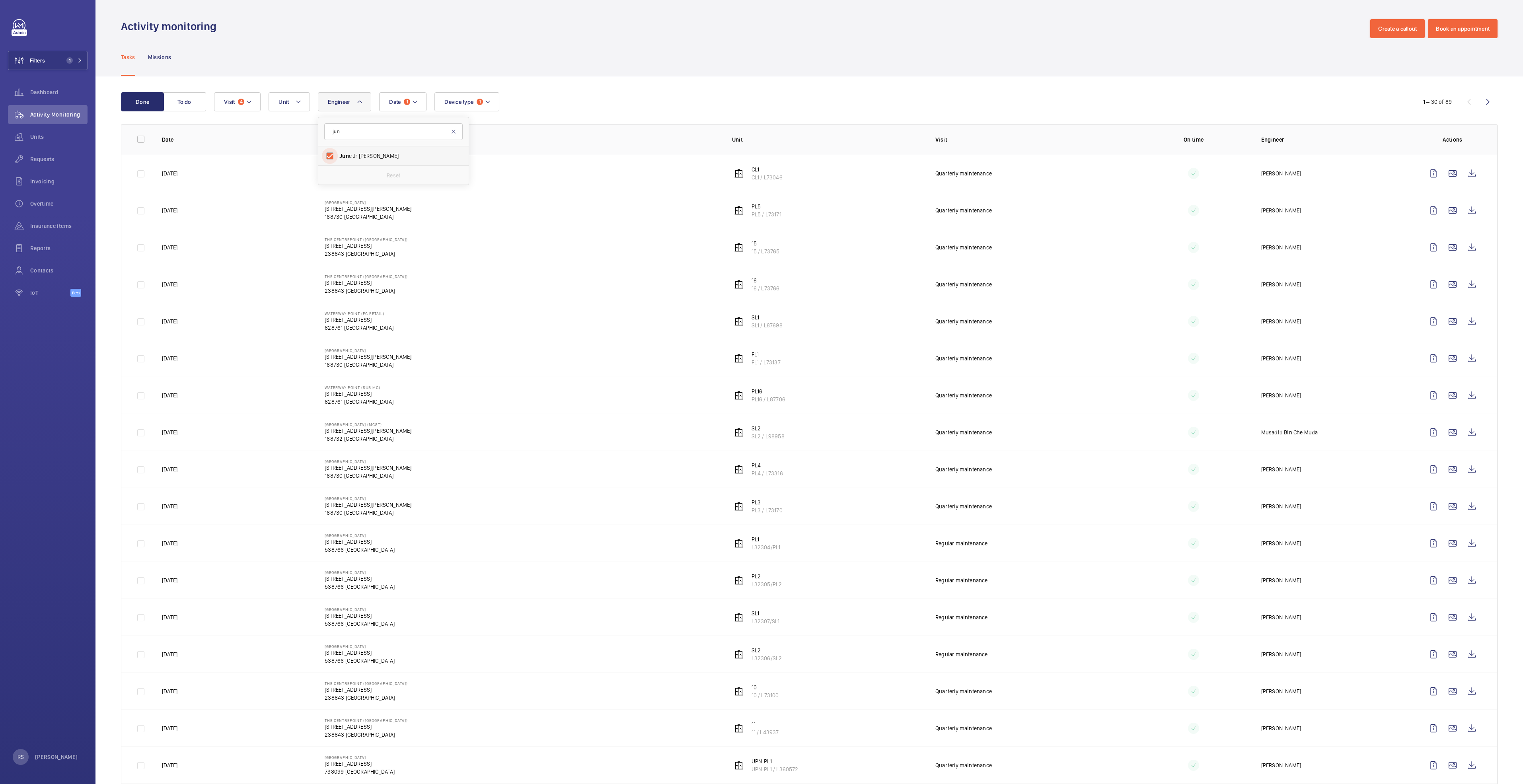
checkbox input "true"
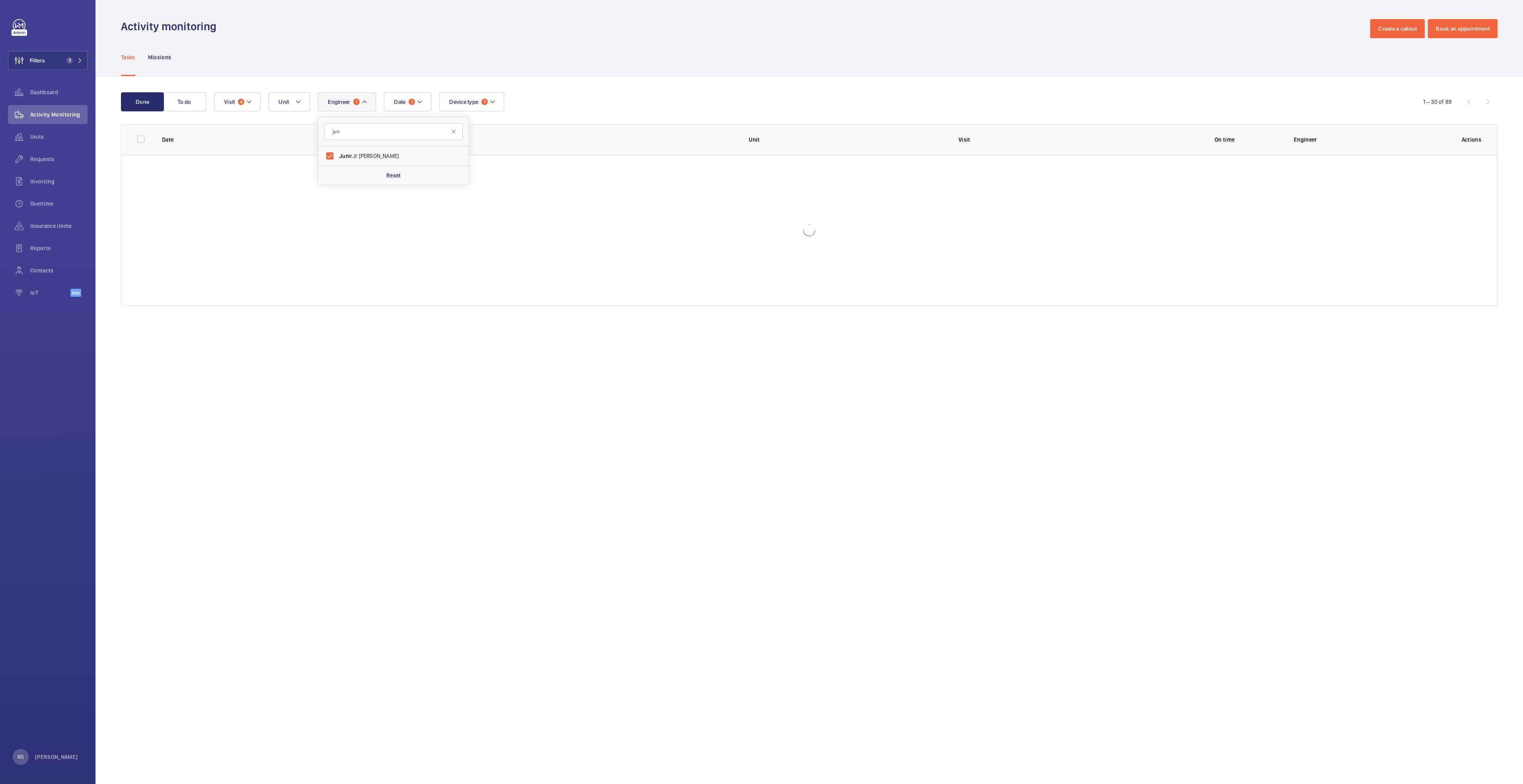
click at [642, 41] on div "Tasks Missions" at bounding box center [809, 56] width 1377 height 38
click at [417, 101] on mat-icon at bounding box center [420, 102] width 7 height 9
click at [407, 157] on mat-icon at bounding box center [405, 159] width 9 height 9
click at [453, 280] on p "Reset" at bounding box center [448, 284] width 15 height 8
click at [726, 77] on div "Done To do Date [DATE] [DATE] Mo [DATE] Tu [DATE] We [DATE] Th [DATE] Fr [DATE]…" at bounding box center [809, 201] width 1428 height 248
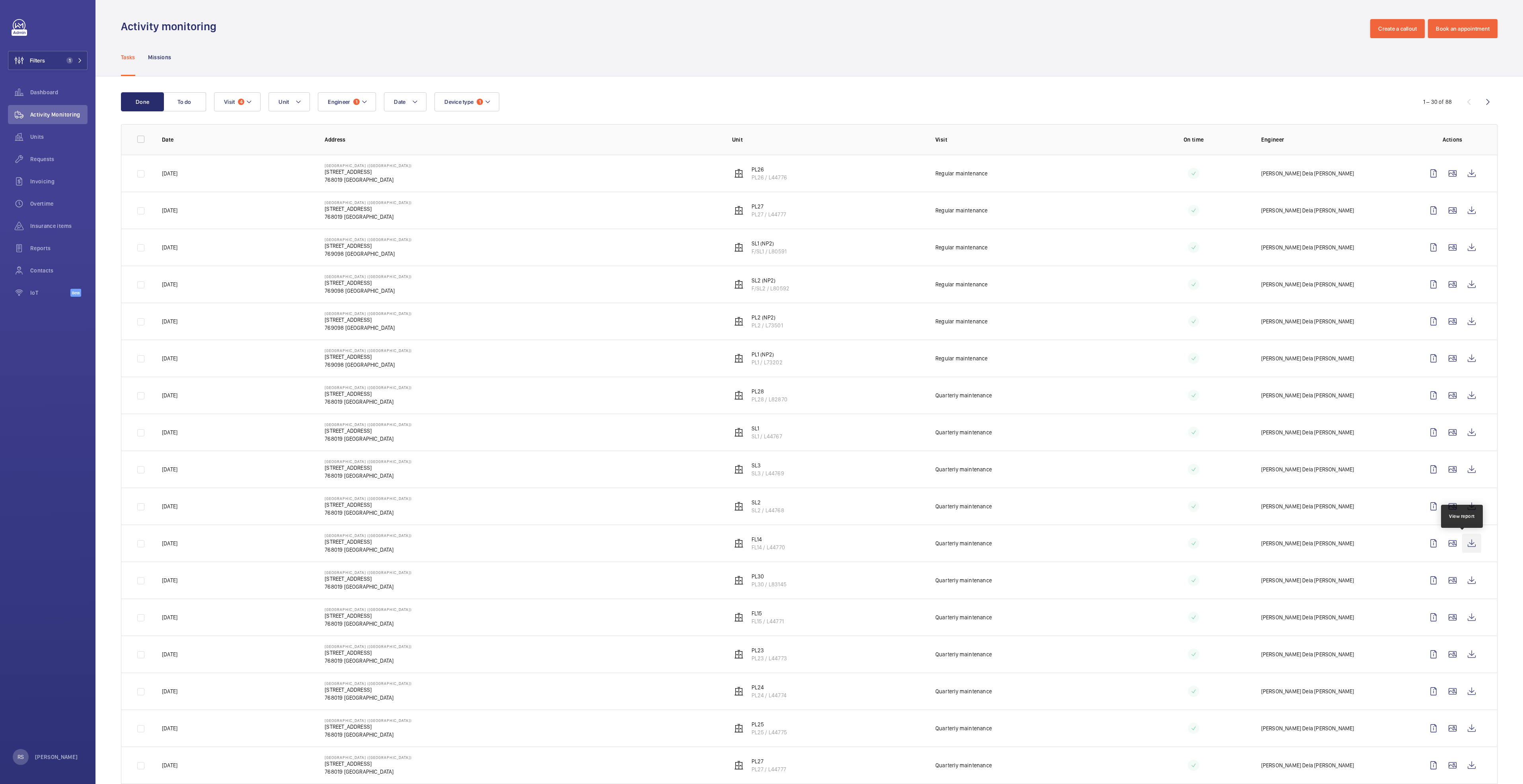
click at [1463, 548] on wm-front-icon-button at bounding box center [1472, 543] width 19 height 19
click at [1464, 691] on wm-front-icon-button at bounding box center [1472, 691] width 19 height 19
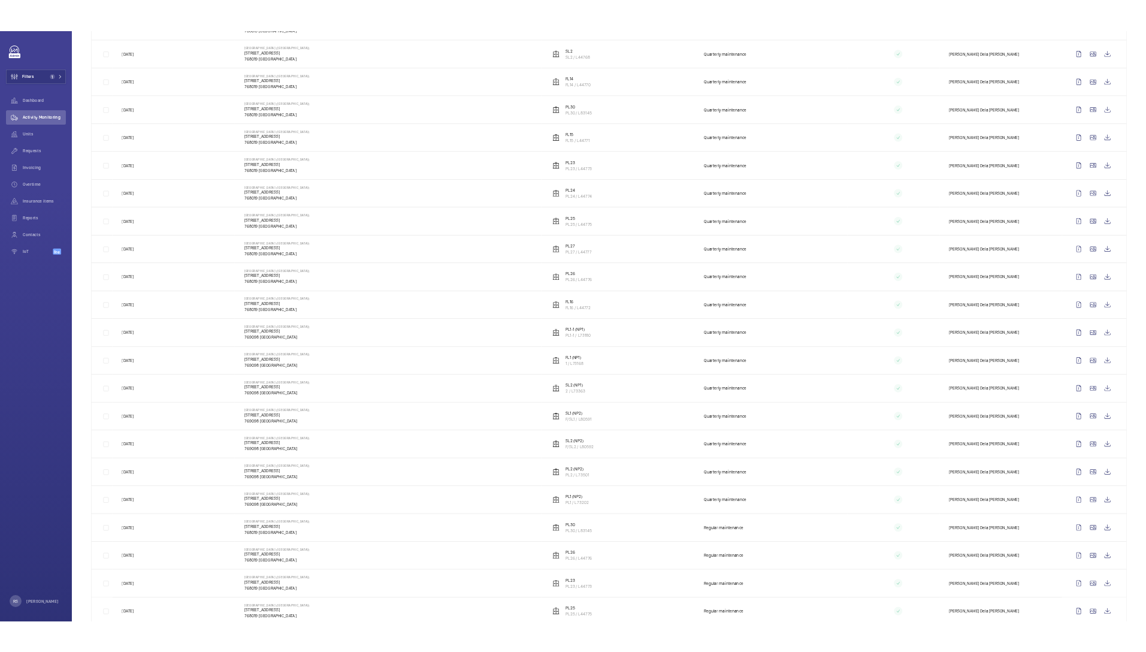
scroll to position [719, 0]
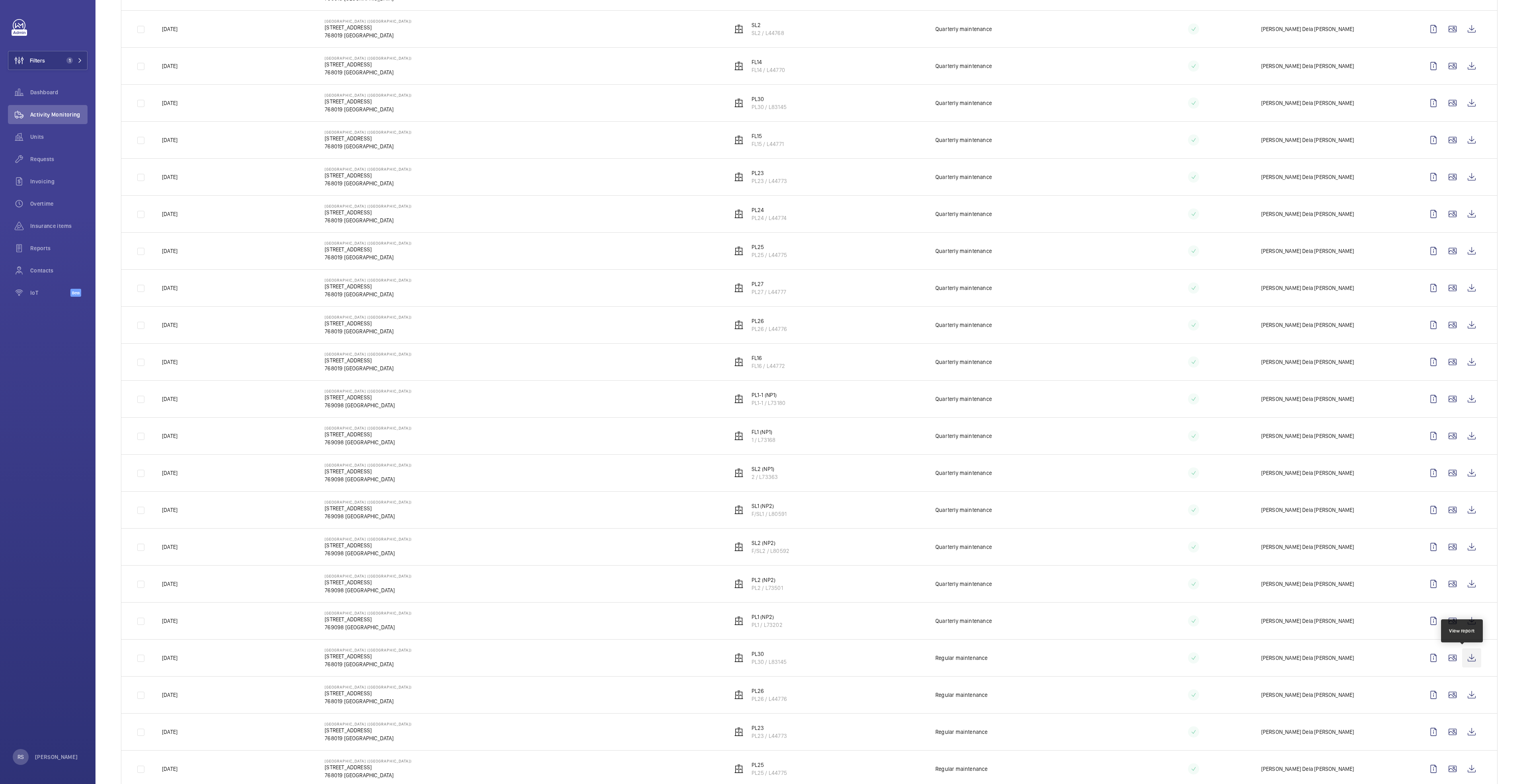
click at [1469, 664] on wm-front-icon-button at bounding box center [1472, 658] width 19 height 19
